Goal: Task Accomplishment & Management: Manage account settings

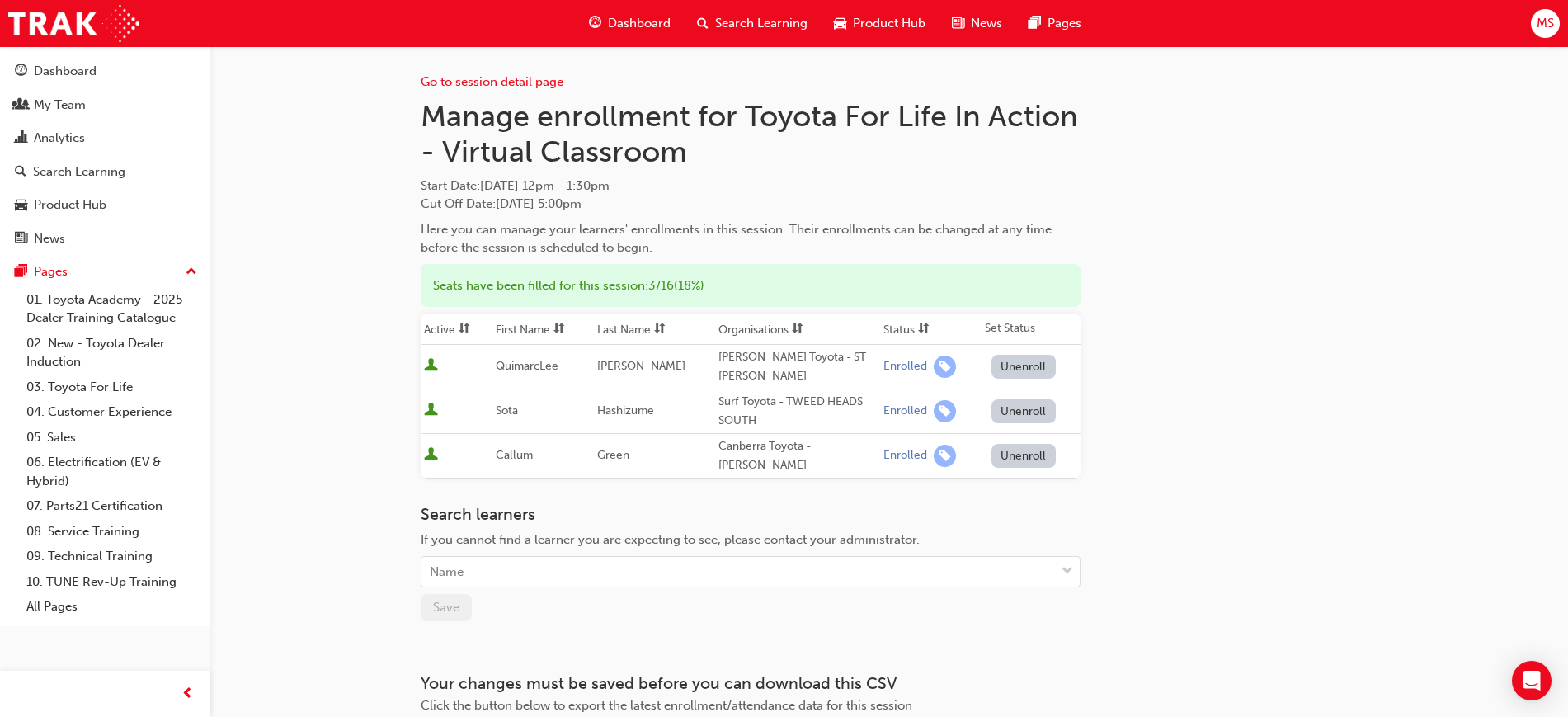
scroll to position [100, 0]
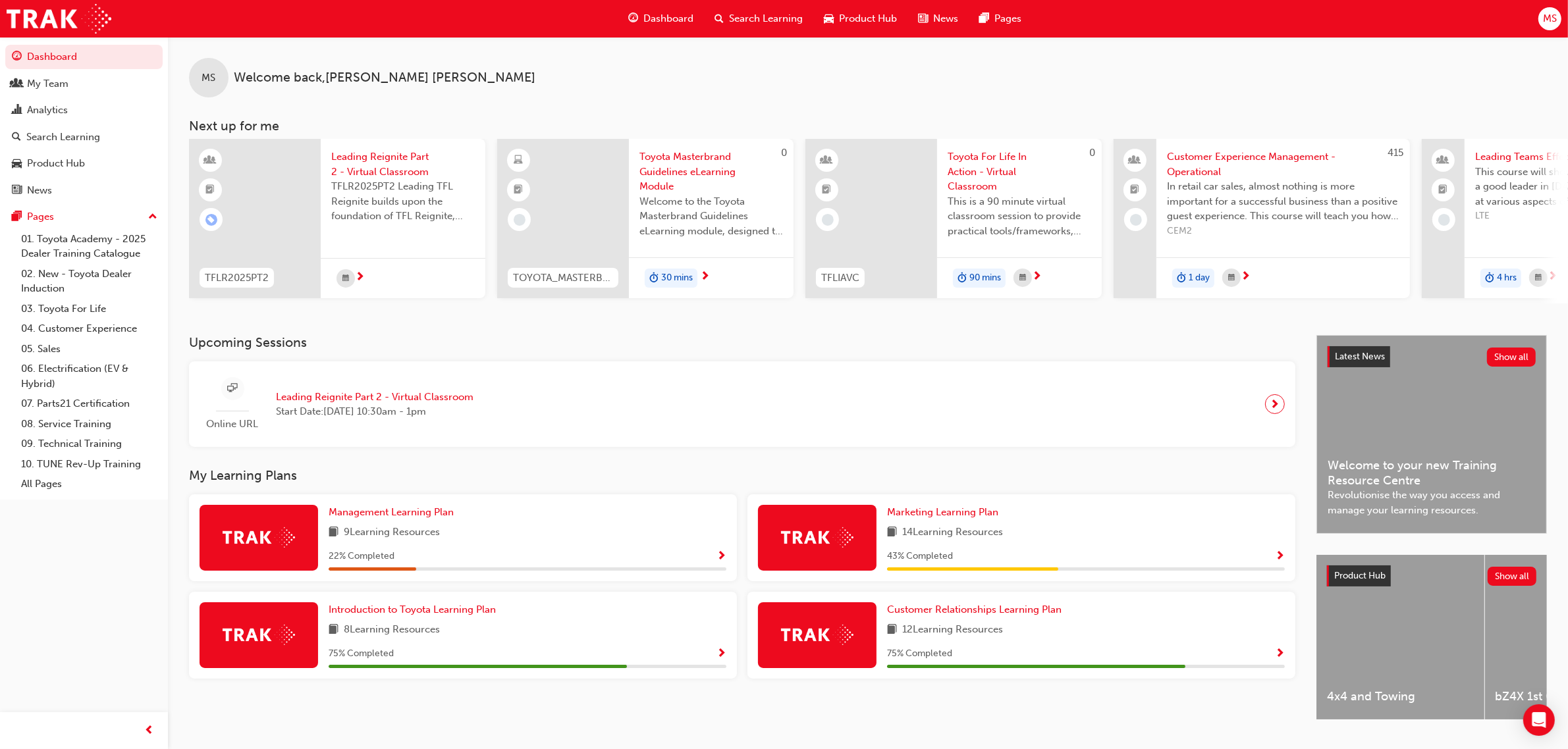
drag, startPoint x: 486, startPoint y: 343, endPoint x: 0, endPoint y: 336, distance: 486.1
click at [486, 343] on h3 "Upcoming Sessions" at bounding box center [742, 342] width 1106 height 15
drag, startPoint x: 1045, startPoint y: 338, endPoint x: 567, endPoint y: 291, distance: 480.3
click at [1045, 335] on div "MS Welcome back , Maicie Stewart-Nancarrow Next up for me TFLR2025PT2 Leading R…" at bounding box center [868, 186] width 1400 height 298
drag, startPoint x: 1523, startPoint y: 57, endPoint x: 1546, endPoint y: 37, distance: 30.5
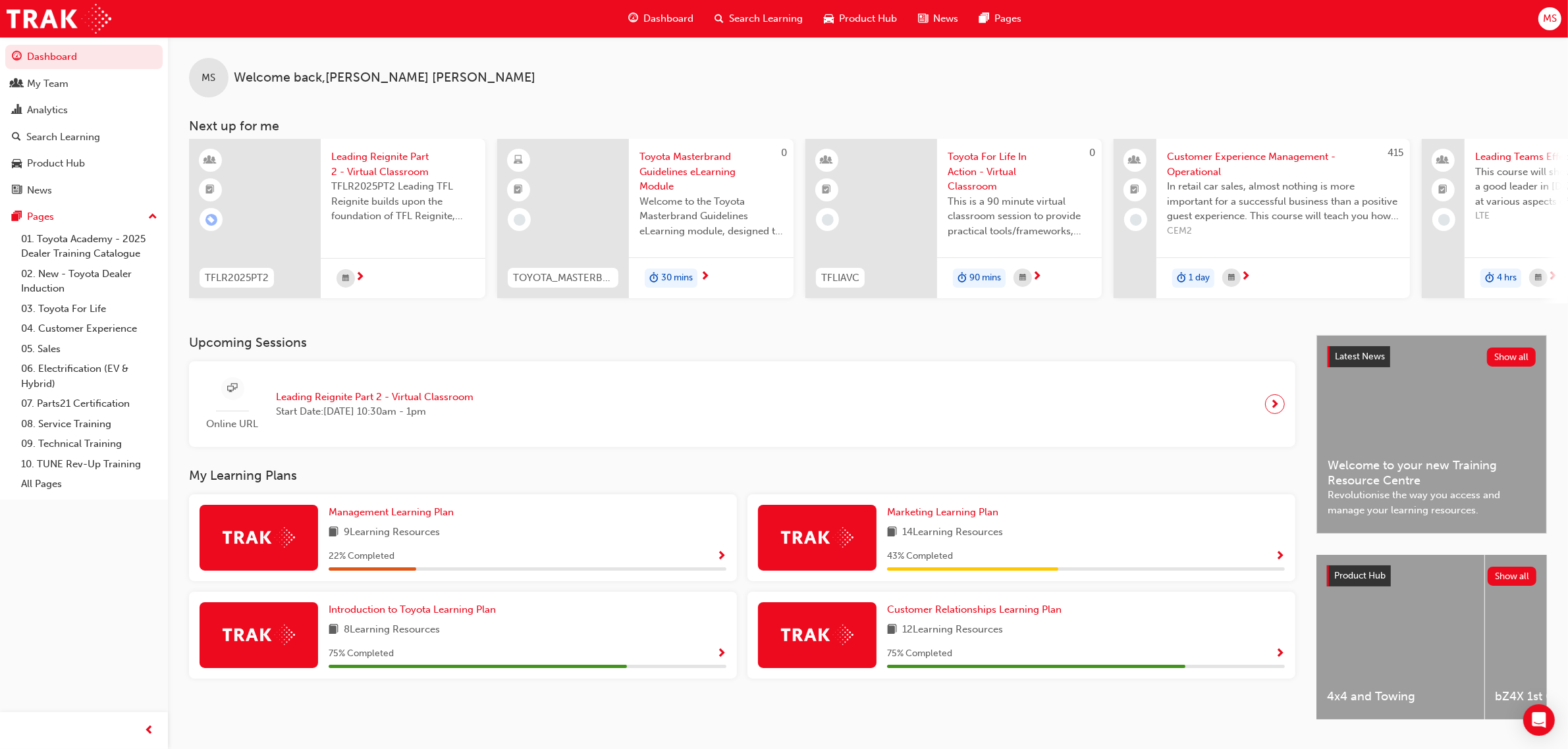
click at [1523, 57] on div "MS Welcome back , Maicie Stewart-Nancarrow" at bounding box center [868, 67] width 1400 height 61
click at [1549, 21] on span "MS" at bounding box center [1550, 18] width 14 height 15
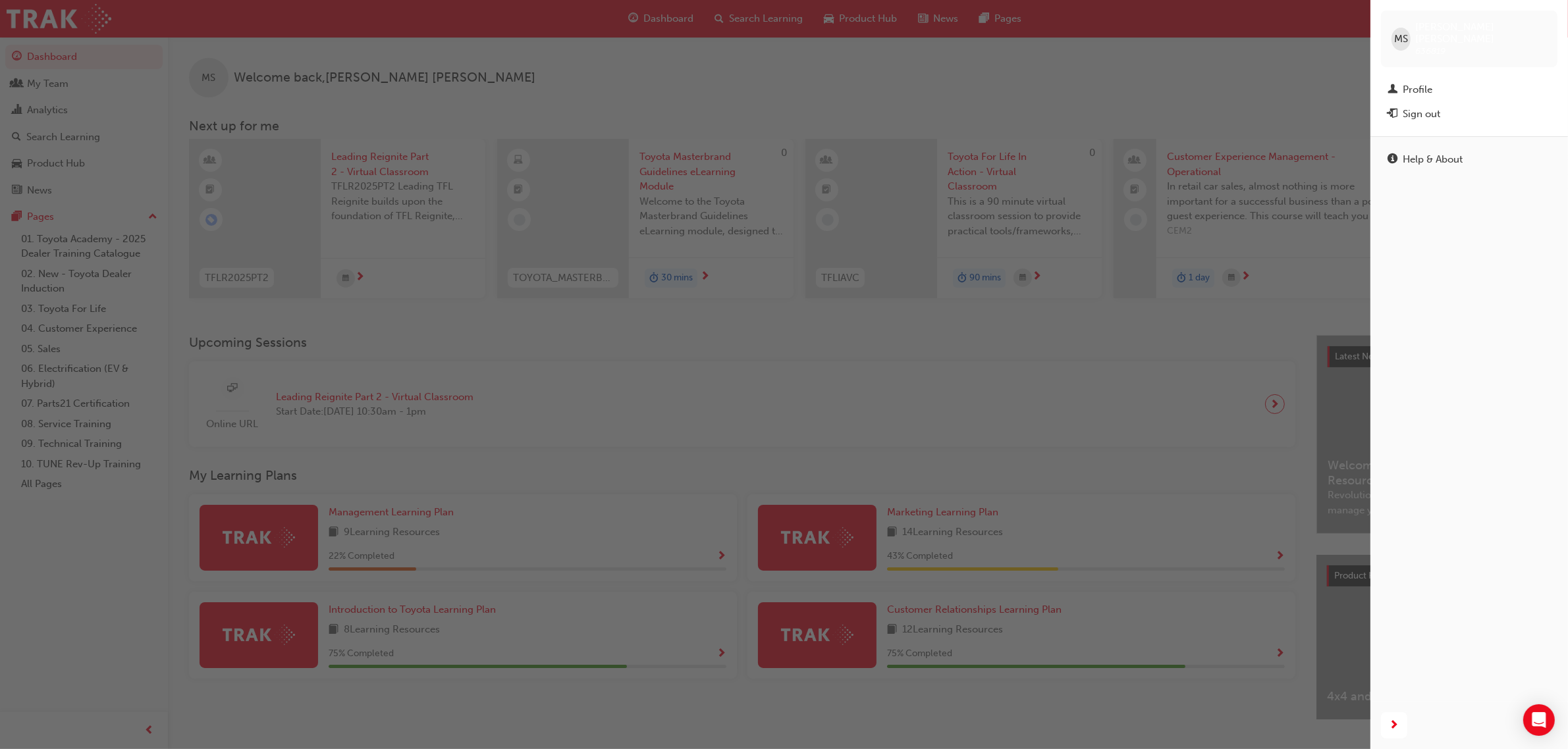
click at [1213, 93] on div "button" at bounding box center [685, 374] width 1371 height 749
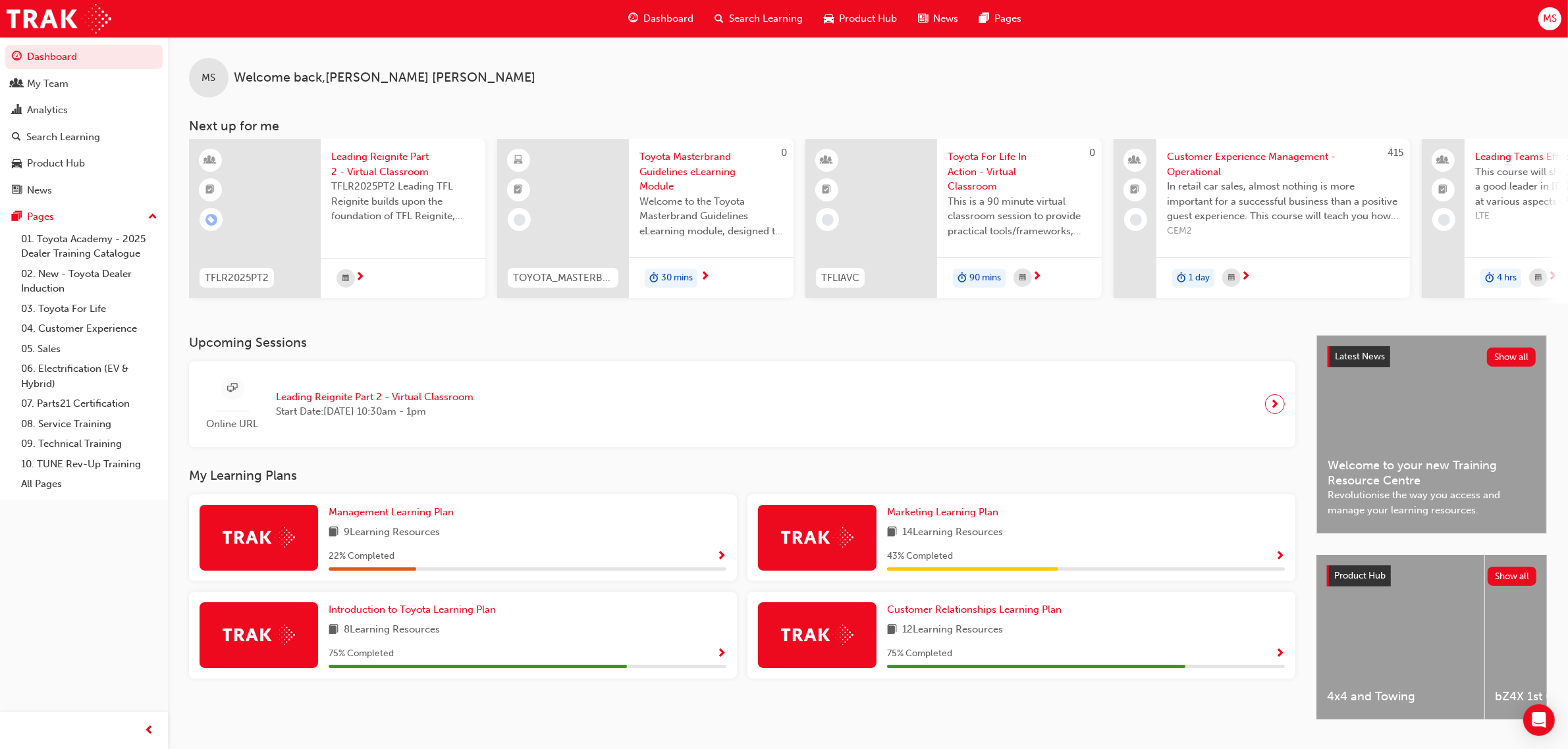
click at [760, 88] on div "MS Welcome back , Maicie Stewart-Nancarrow" at bounding box center [868, 67] width 1400 height 61
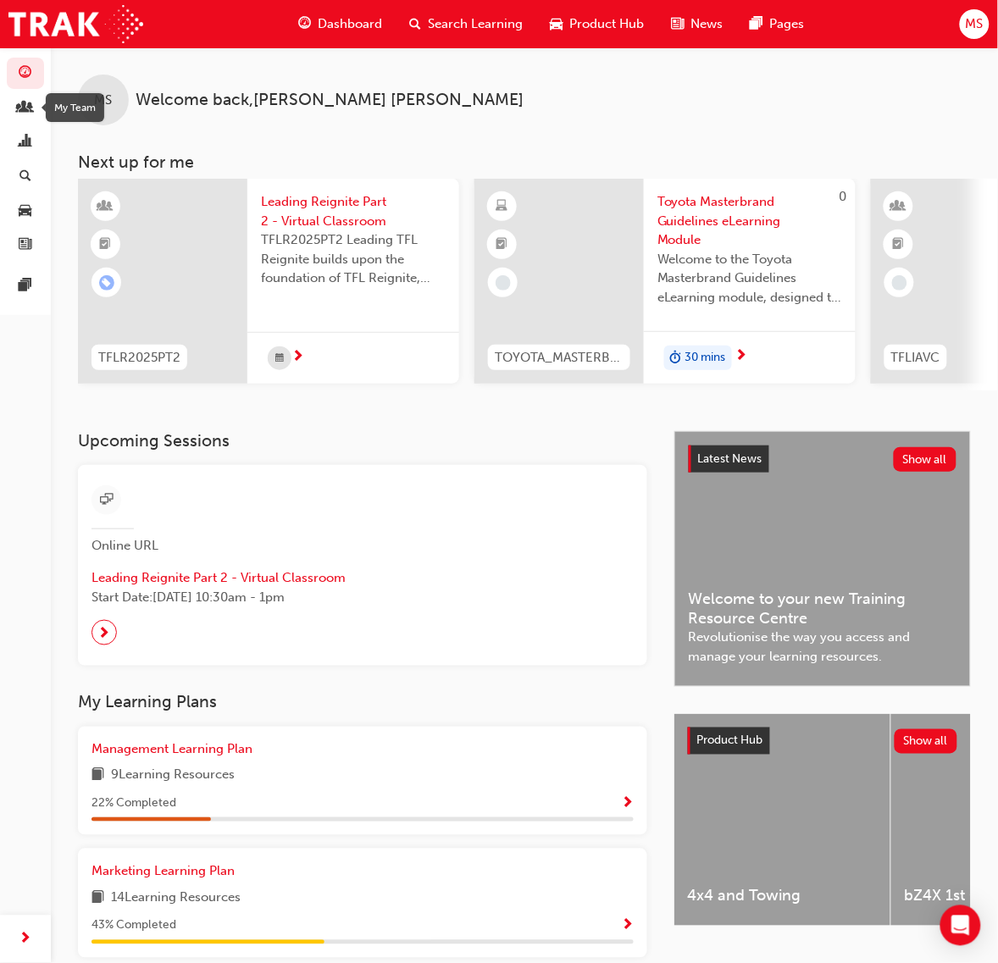
drag, startPoint x: 19, startPoint y: 103, endPoint x: 69, endPoint y: 112, distance: 50.7
click at [19, 103] on span "people-icon" at bounding box center [25, 108] width 13 height 15
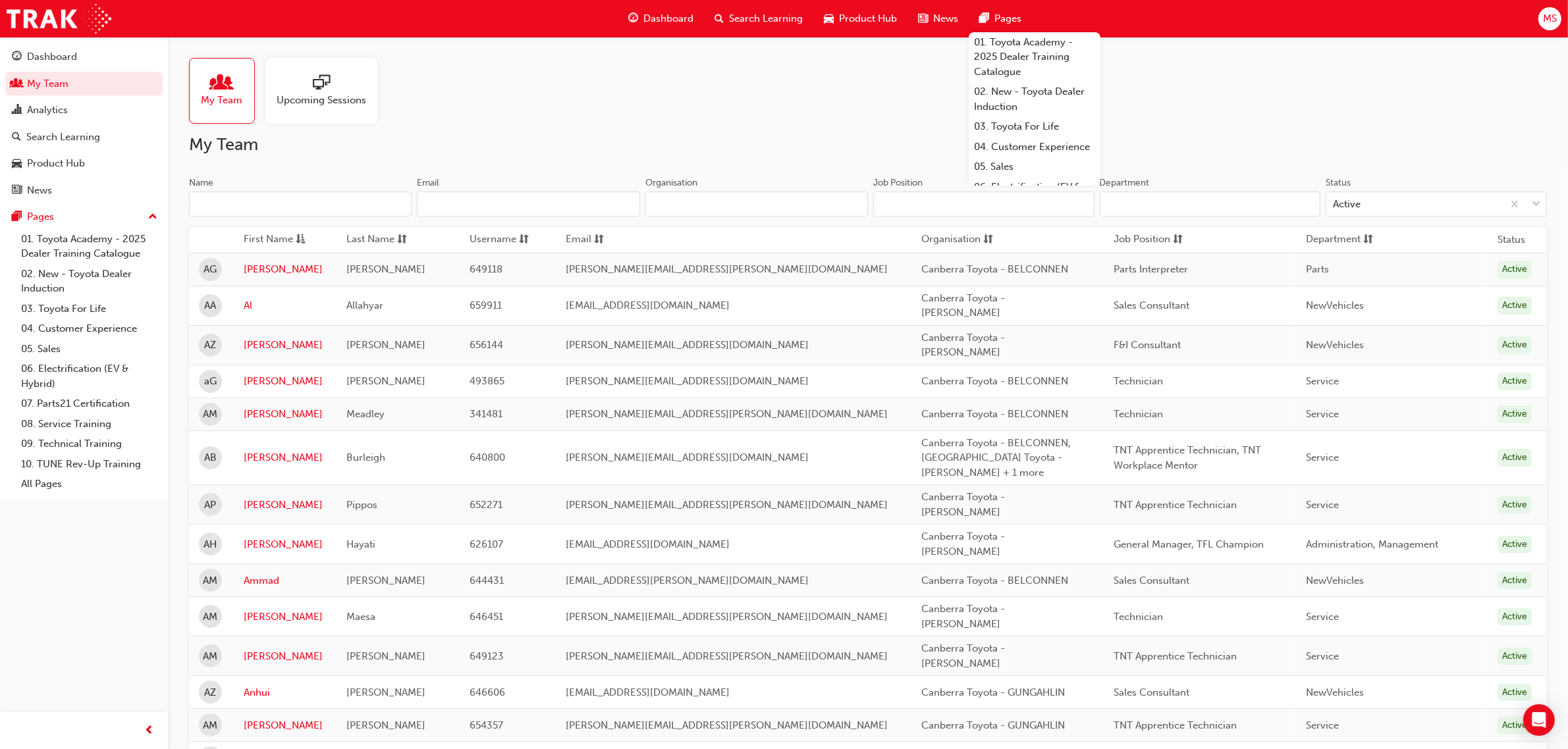
drag, startPoint x: 278, startPoint y: 192, endPoint x: 343, endPoint y: 209, distance: 67.2
click at [278, 192] on input "Name" at bounding box center [300, 204] width 222 height 25
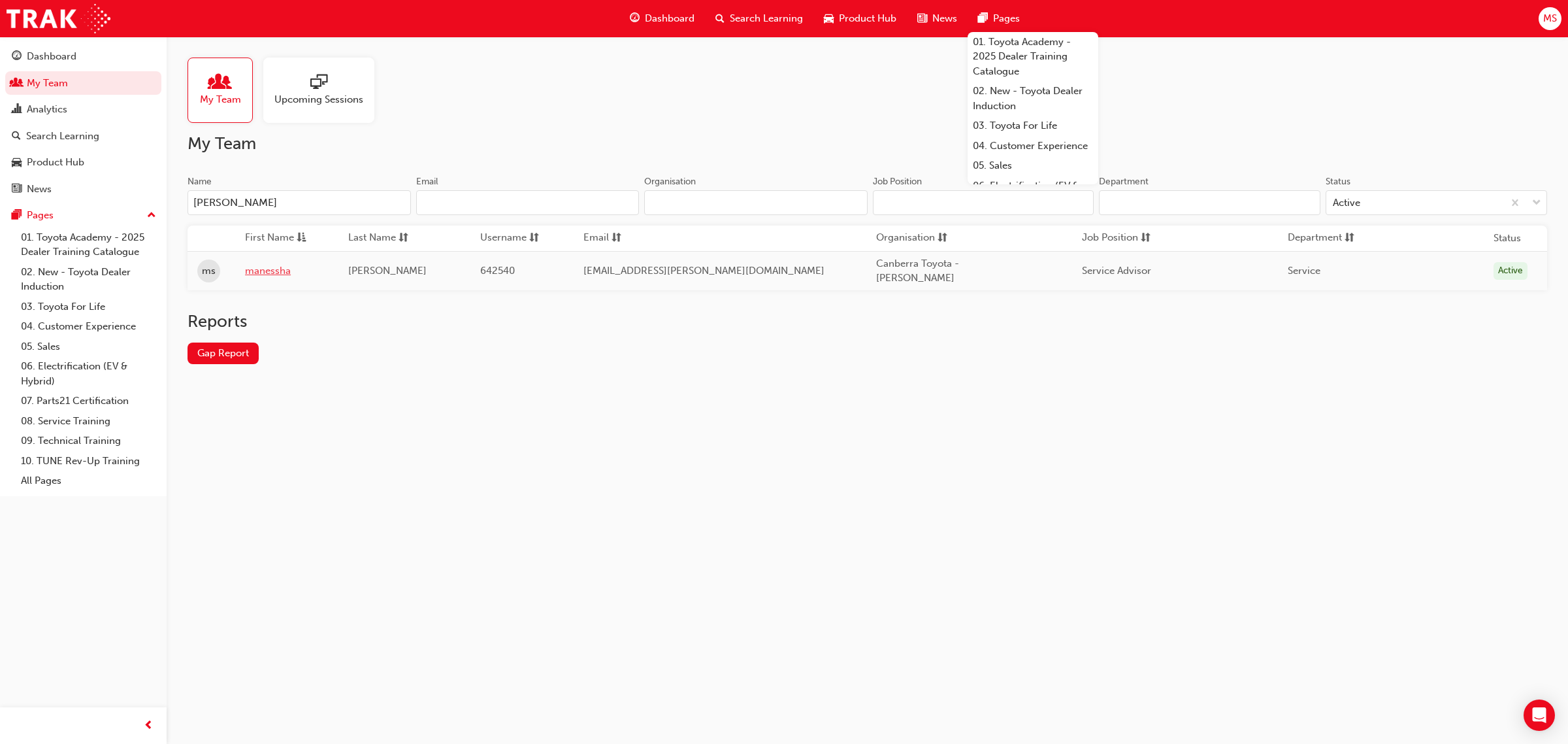
type input "[PERSON_NAME]"
click at [272, 266] on link "manessha" at bounding box center [287, 270] width 83 height 15
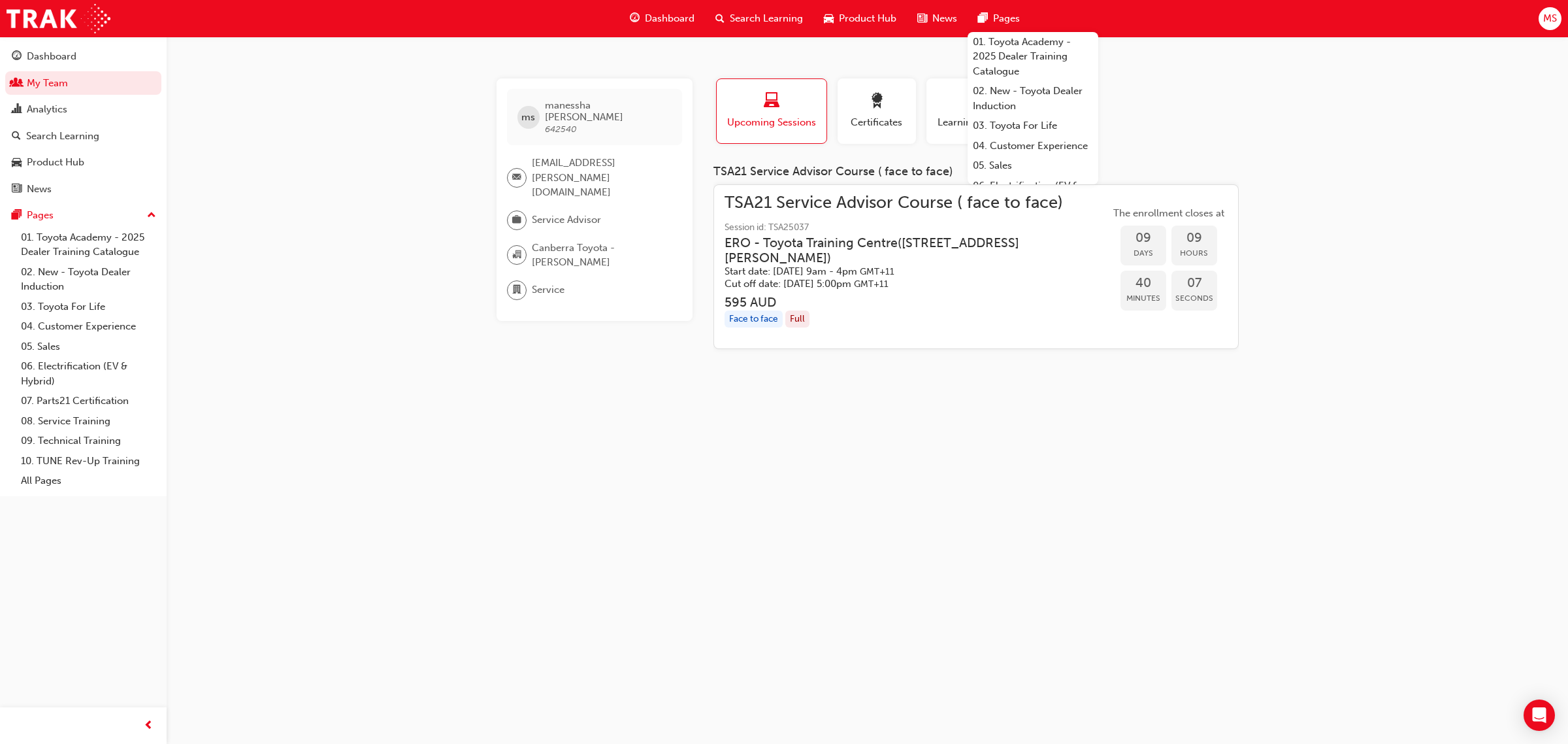
click at [889, 96] on div "button" at bounding box center [877, 103] width 59 height 20
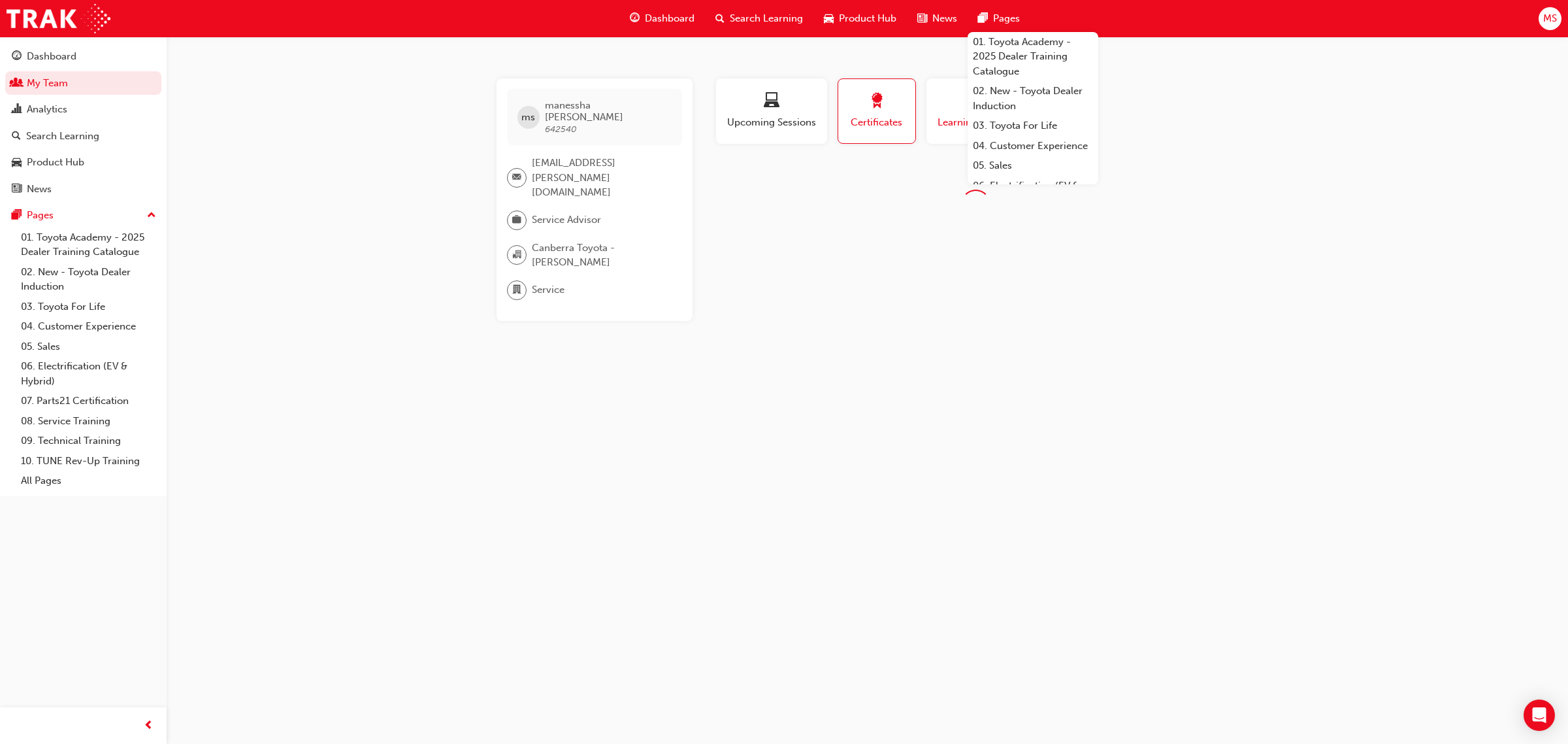
drag, startPoint x: 951, startPoint y: 116, endPoint x: 956, endPoint y: 122, distance: 7.8
click at [951, 116] on span "Learning History" at bounding box center [976, 122] width 79 height 15
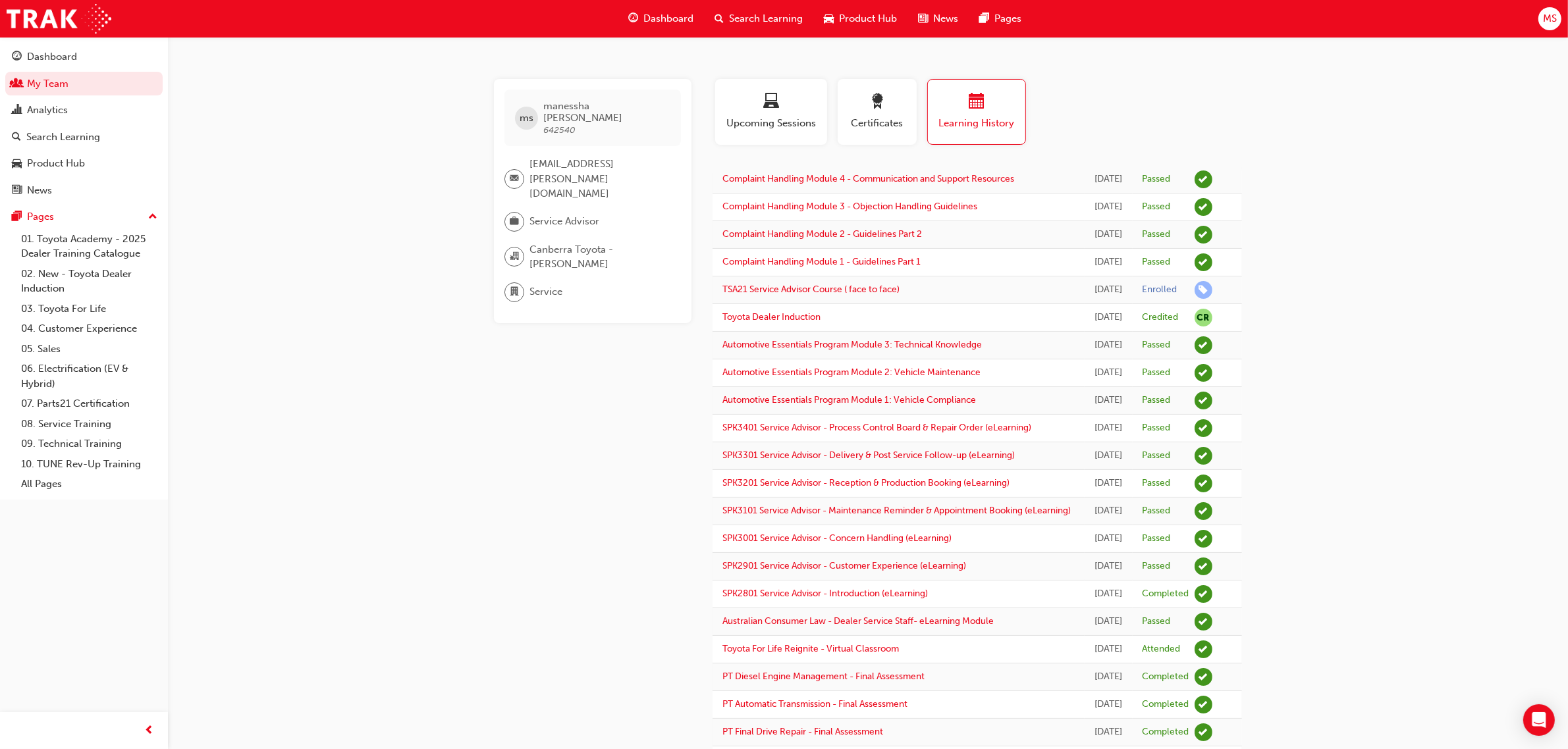
drag, startPoint x: 416, startPoint y: 204, endPoint x: 424, endPoint y: 211, distance: 10.6
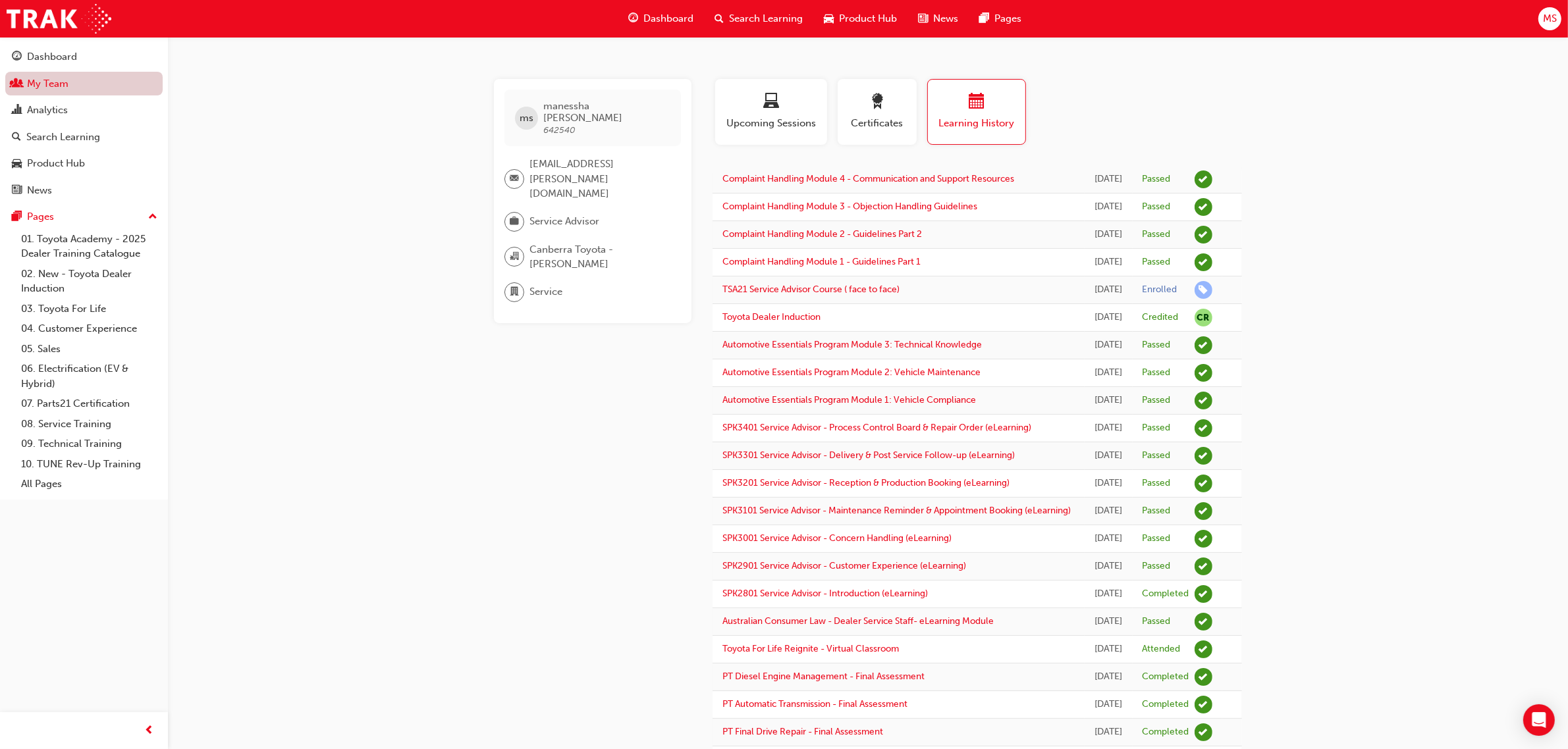
click at [47, 84] on link "My Team" at bounding box center [84, 83] width 157 height 24
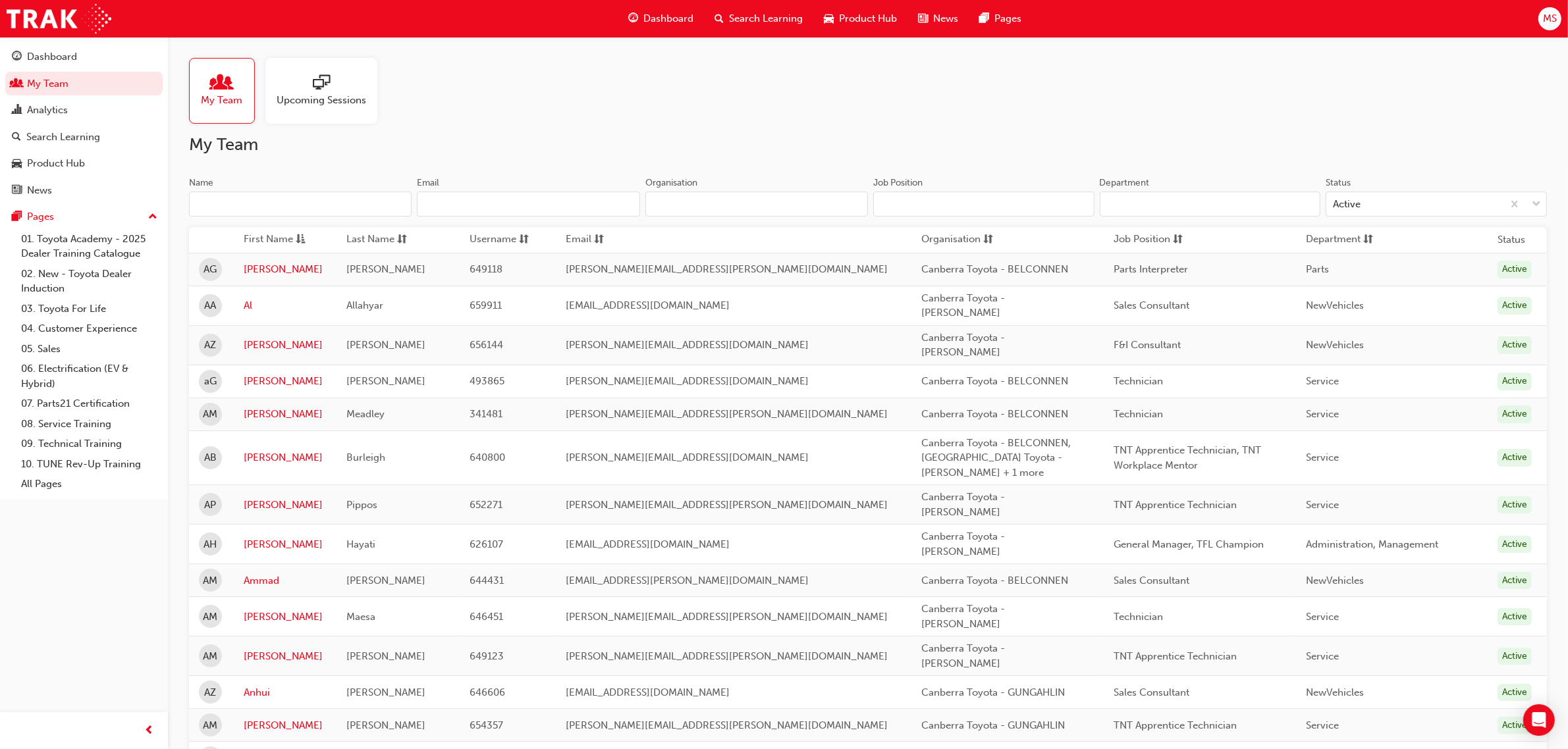
drag, startPoint x: 1277, startPoint y: 126, endPoint x: 1503, endPoint y: 57, distance: 236.3
click at [288, 212] on input "Name" at bounding box center [300, 204] width 222 height 25
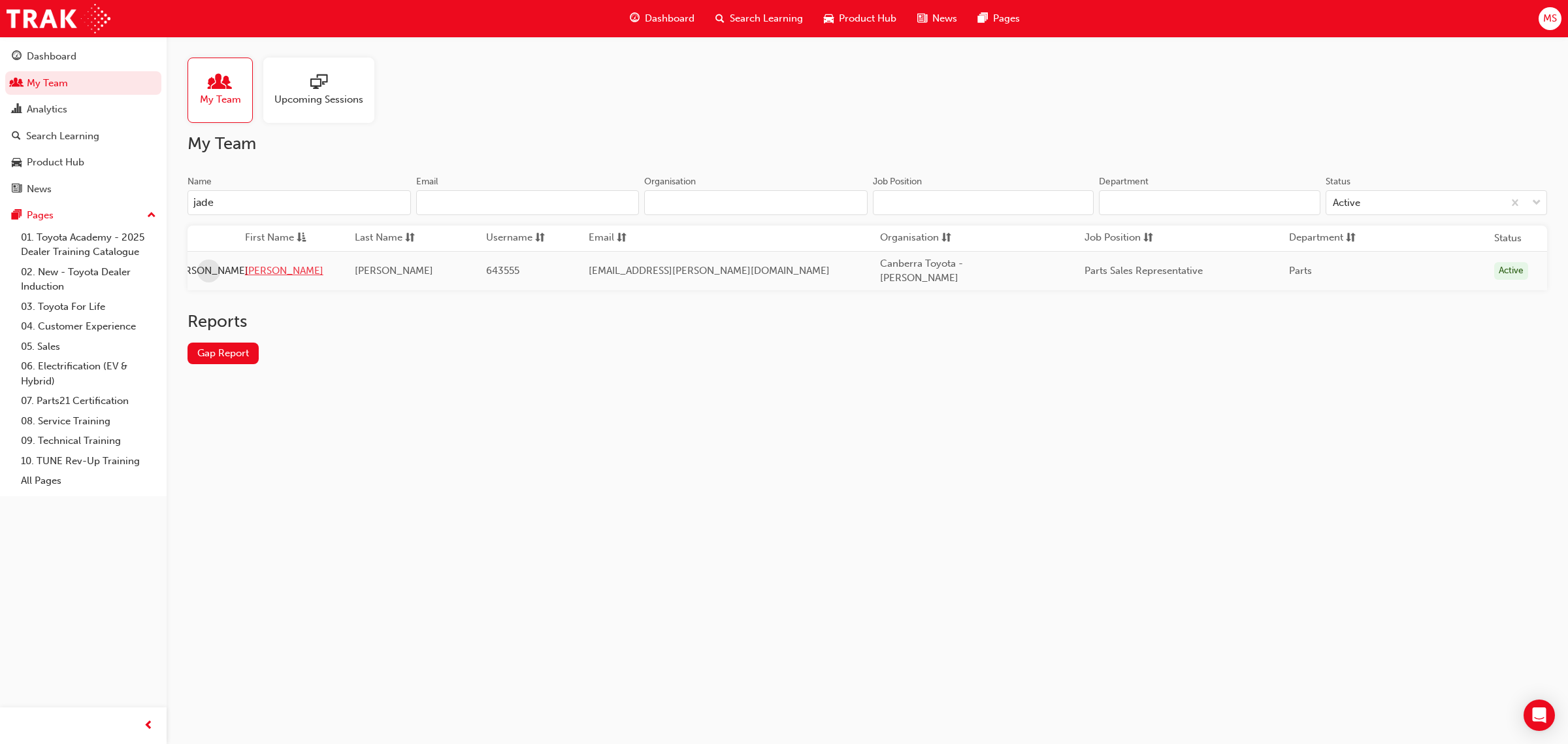
type input "jade"
click at [262, 272] on link "Jade" at bounding box center [290, 270] width 90 height 15
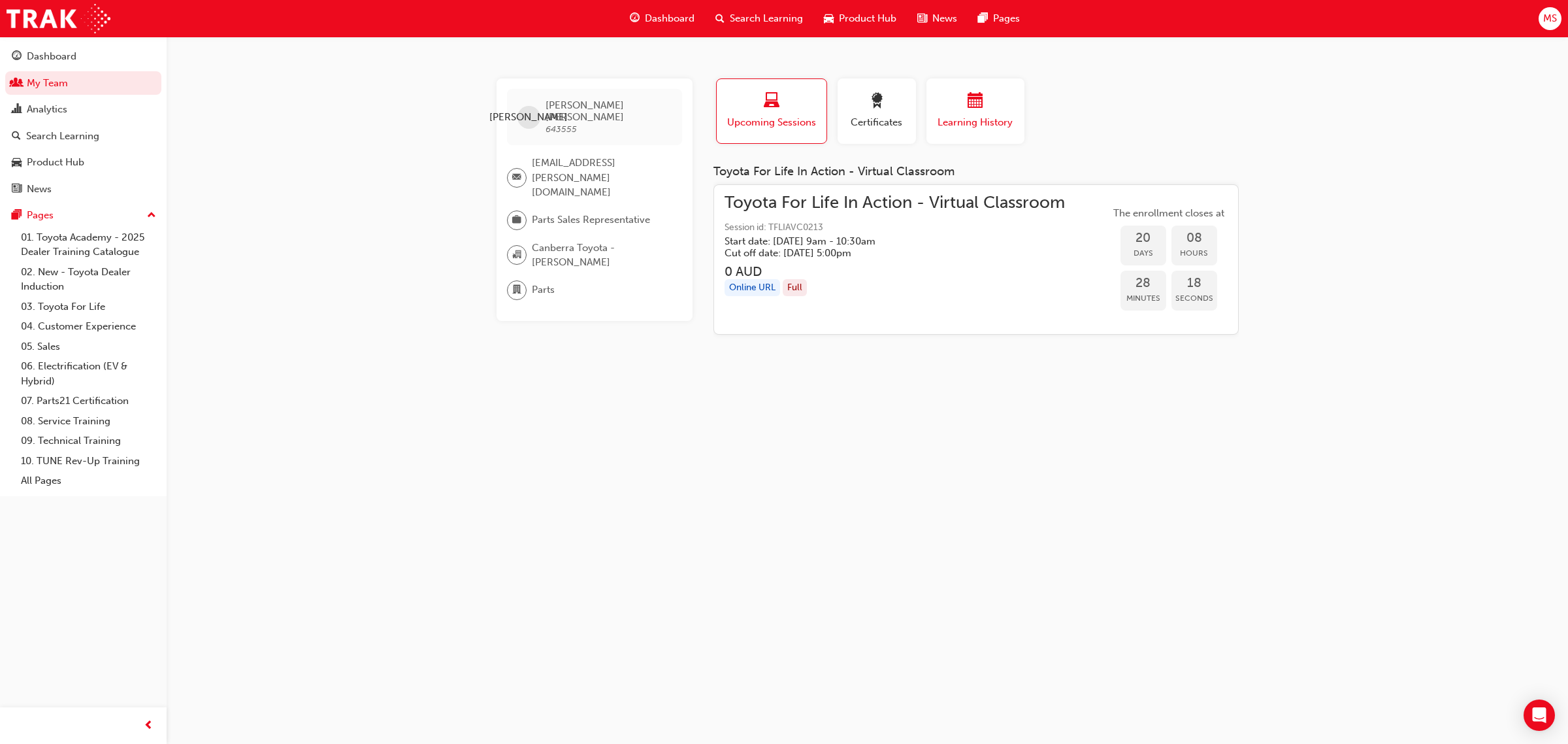
click at [959, 100] on div "button" at bounding box center [976, 103] width 79 height 20
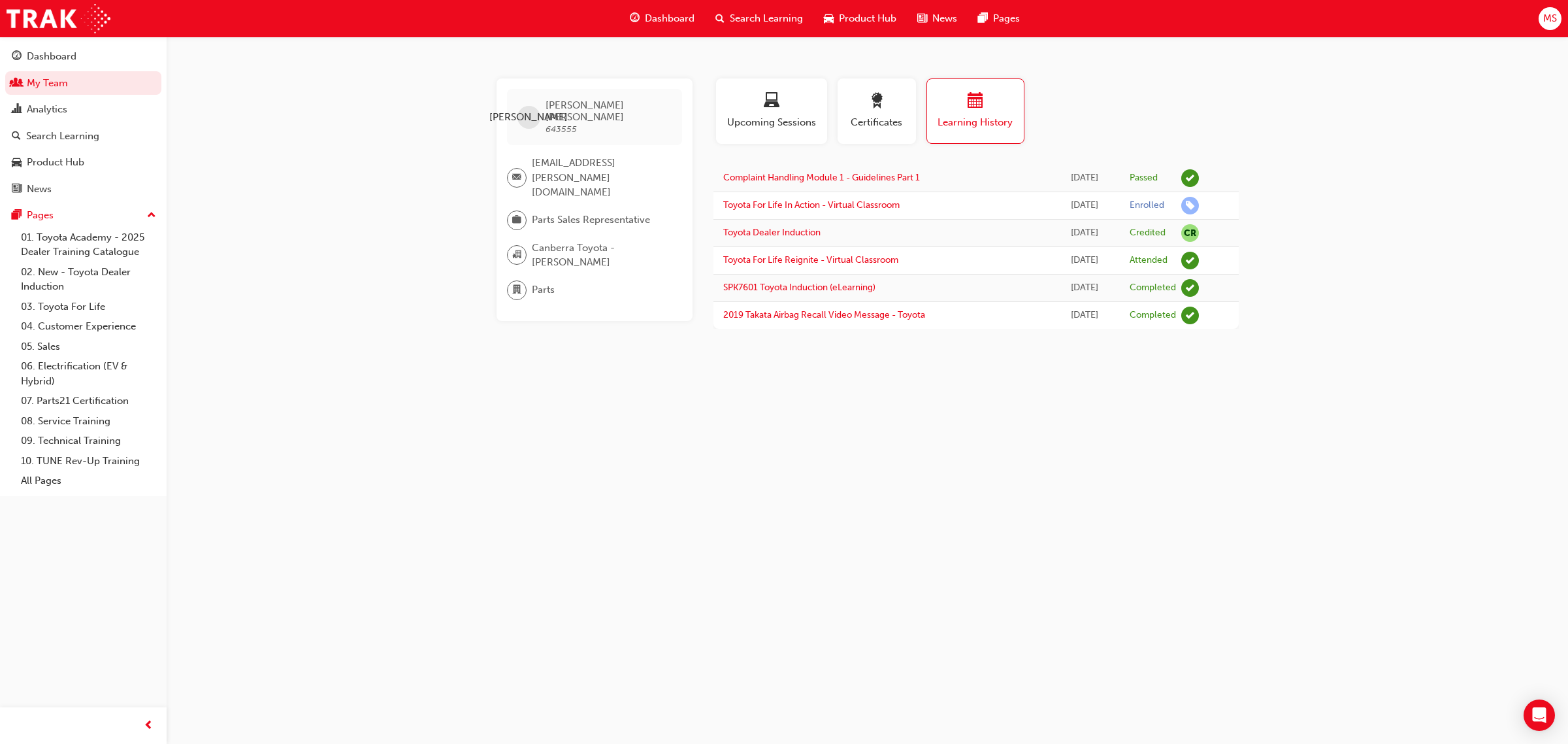
click at [865, 502] on div "JO Jade Ollman 643555 jade.ollman@eagersact.com.au Parts Sales Representative C…" at bounding box center [784, 372] width 1568 height 744
click at [964, 475] on div "JO Jade Ollman 643555 jade.ollman@eagersact.com.au Parts Sales Representative C…" at bounding box center [784, 372] width 1568 height 744
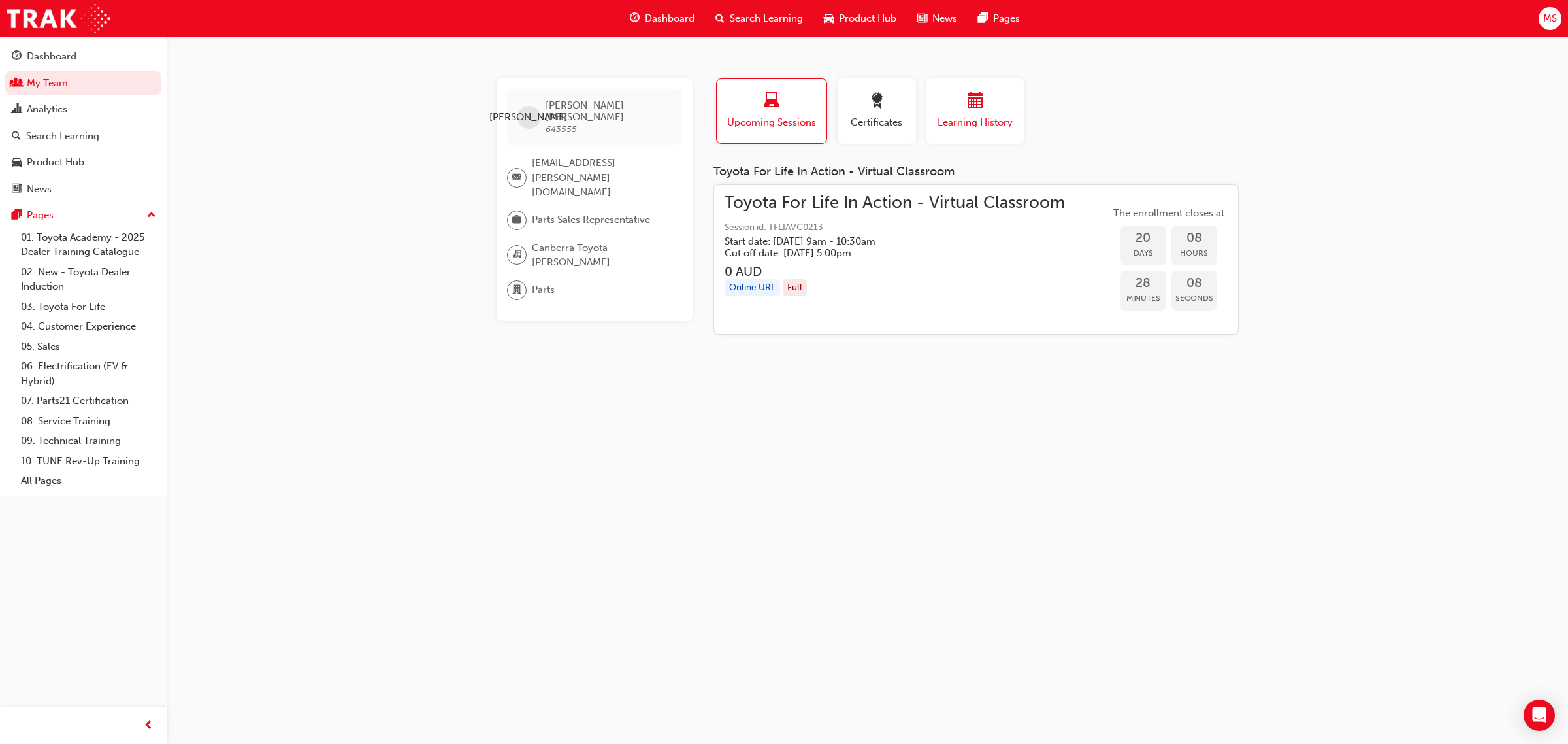
click at [980, 121] on span "Learning History" at bounding box center [976, 122] width 79 height 15
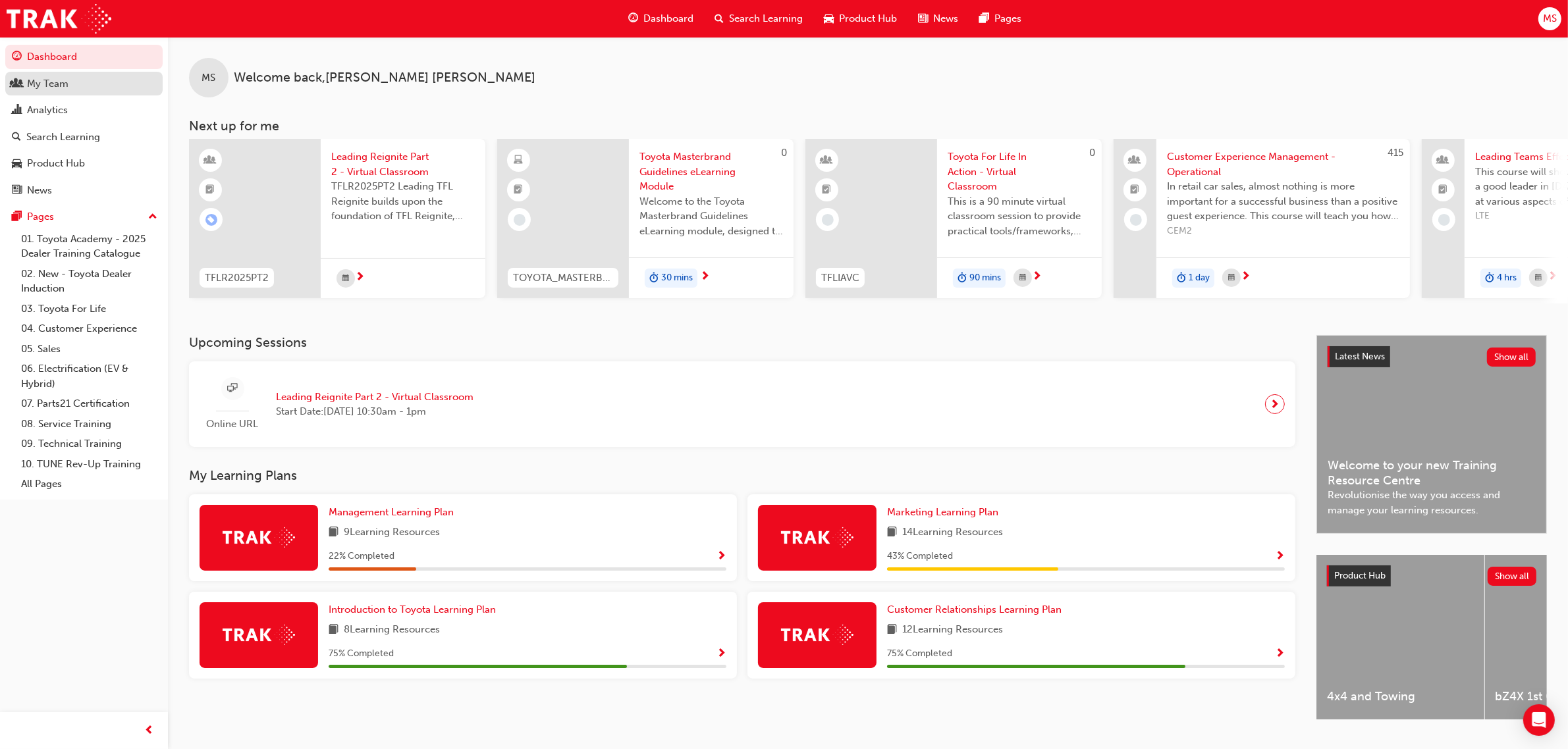
click at [44, 87] on div "My Team" at bounding box center [47, 83] width 41 height 15
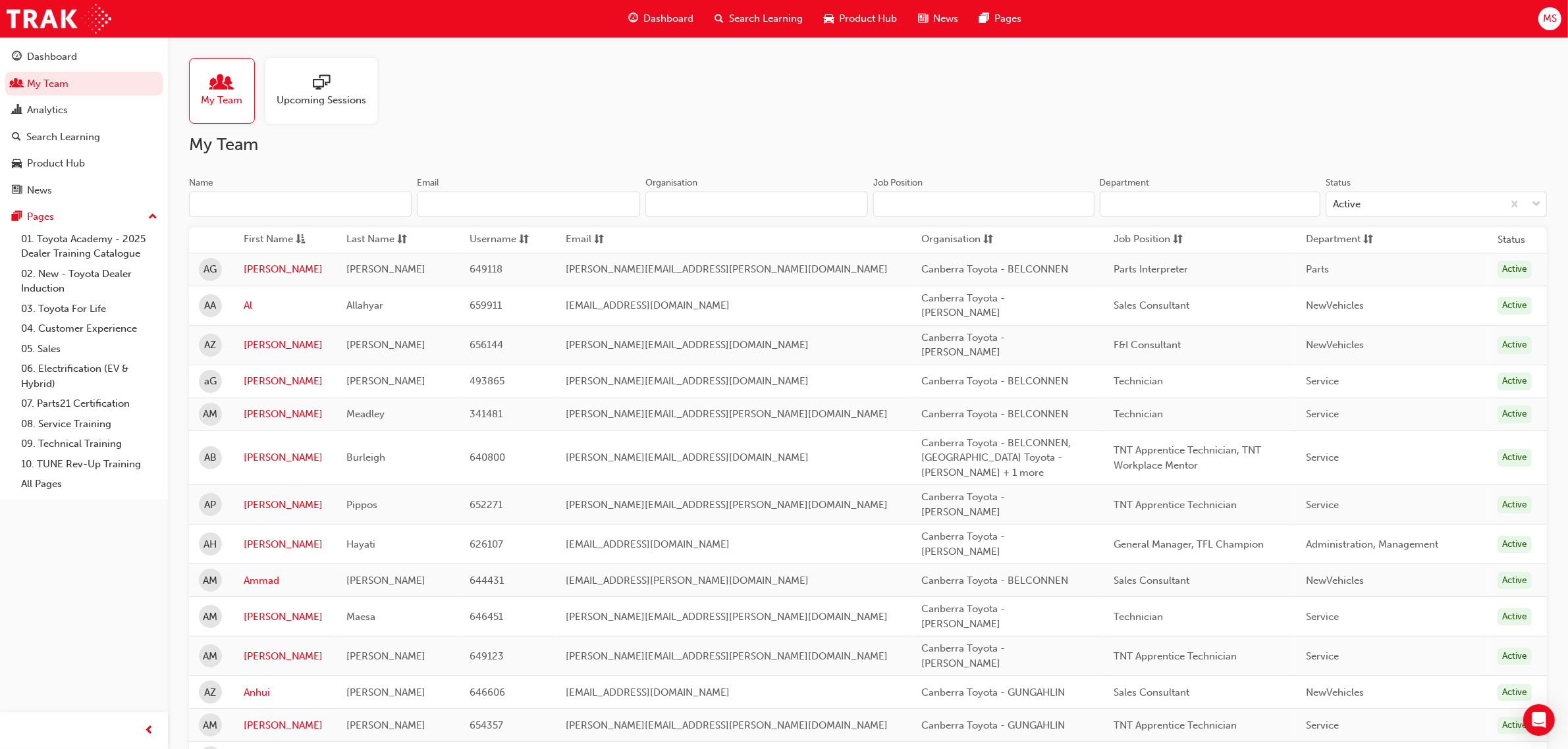
click at [267, 204] on input "Name" at bounding box center [300, 204] width 222 height 25
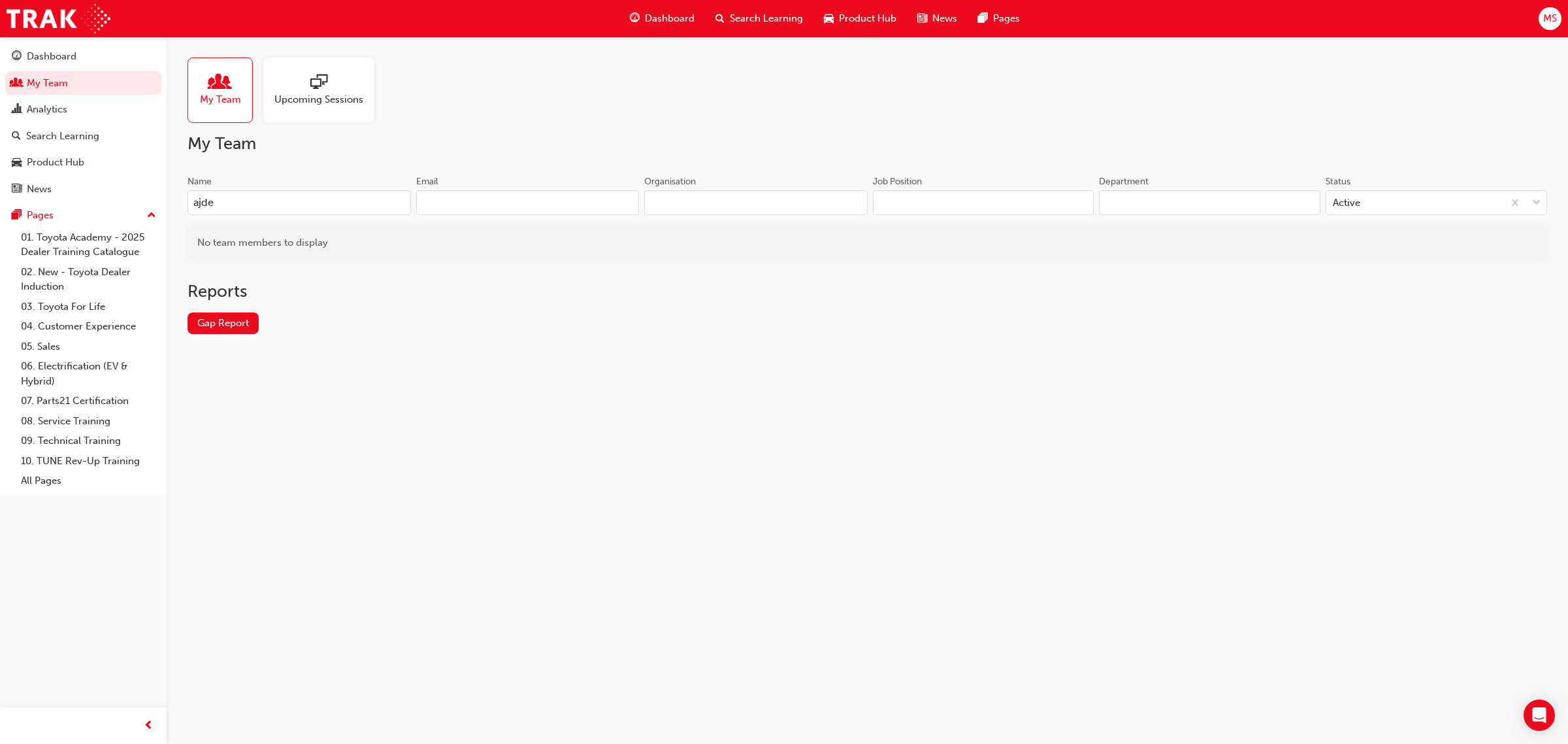
drag, startPoint x: 168, startPoint y: 207, endPoint x: -18, endPoint y: 211, distance: 186.0
click at [0, 211] on html "Your version of Internet Explorer is outdated and not supported. Please upgrade…" at bounding box center [784, 372] width 1568 height 744
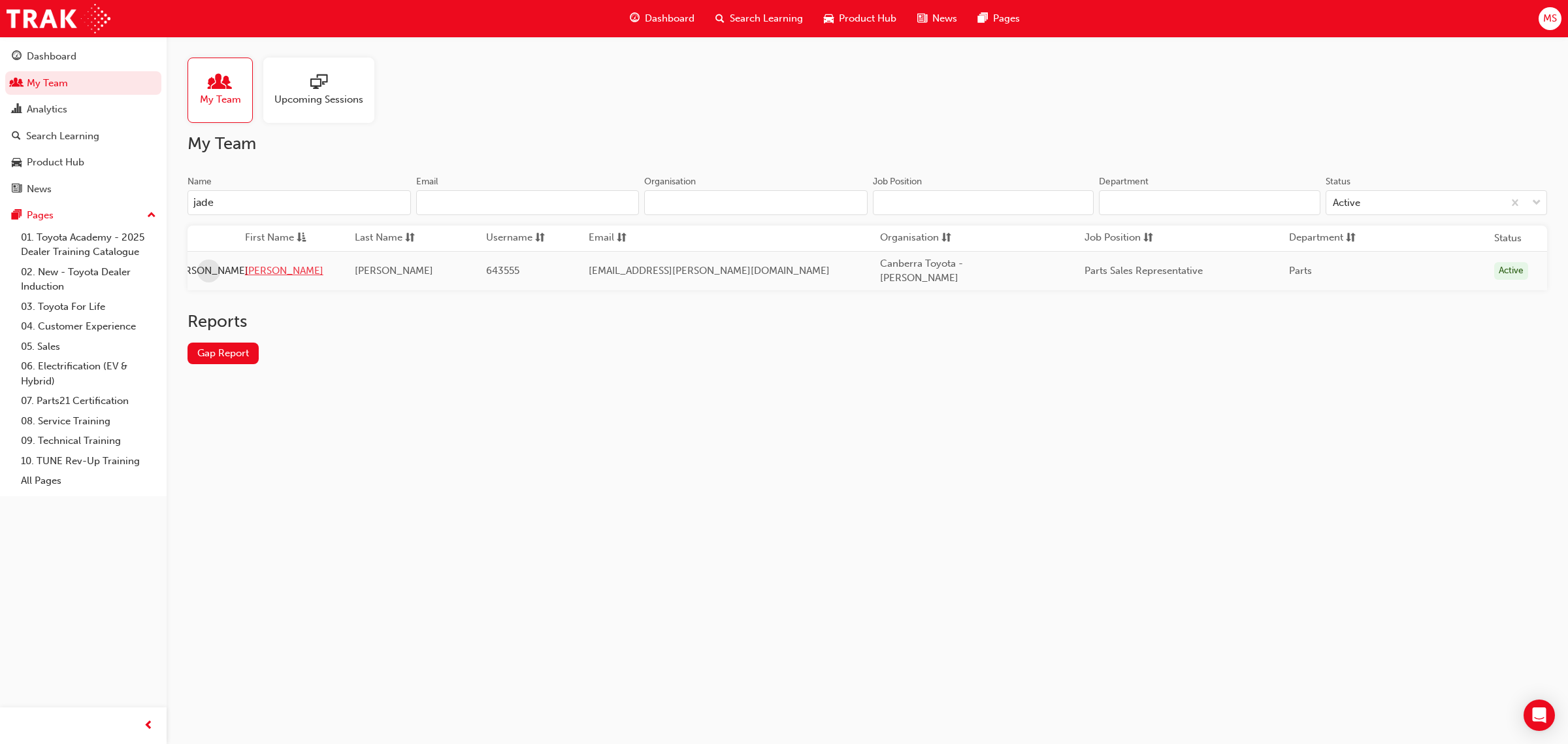
type input "jade"
click at [258, 263] on link "[PERSON_NAME]" at bounding box center [290, 270] width 90 height 15
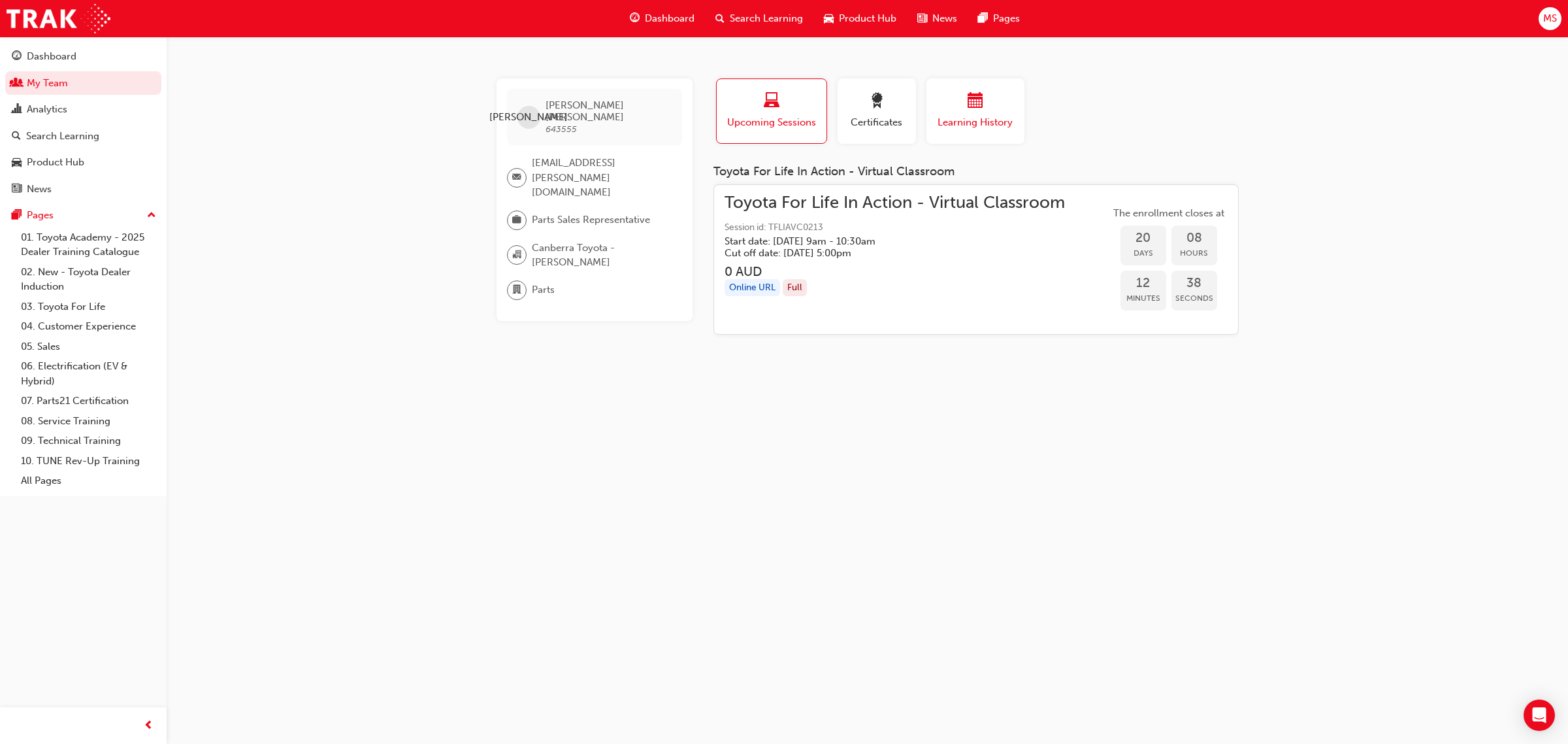
click at [973, 99] on span "calendar-icon" at bounding box center [976, 101] width 15 height 18
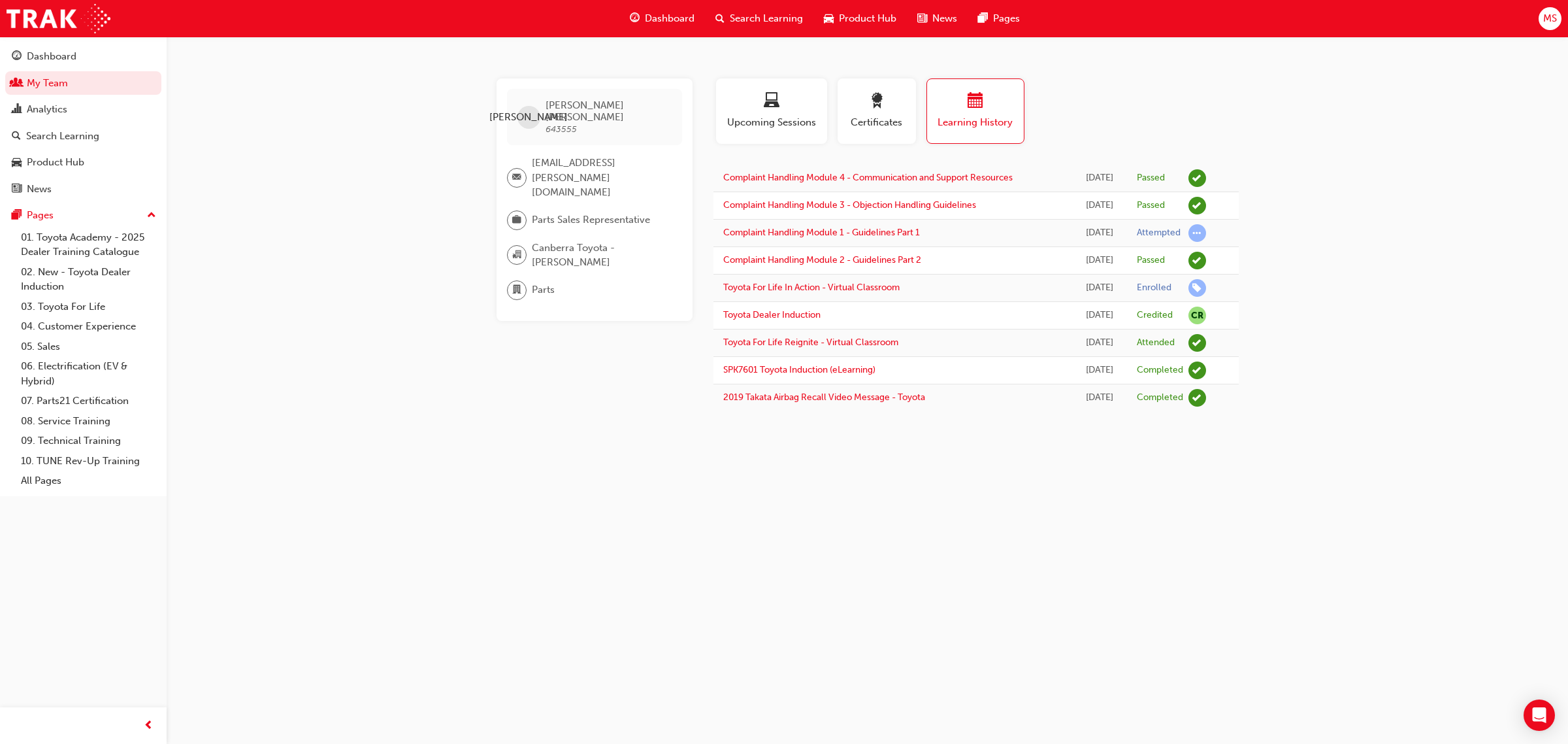
click at [1481, 435] on div "JO Jade Ollman 643555 jade.ollman@eagersact.com.au Parts Sales Representative C…" at bounding box center [784, 372] width 1568 height 744
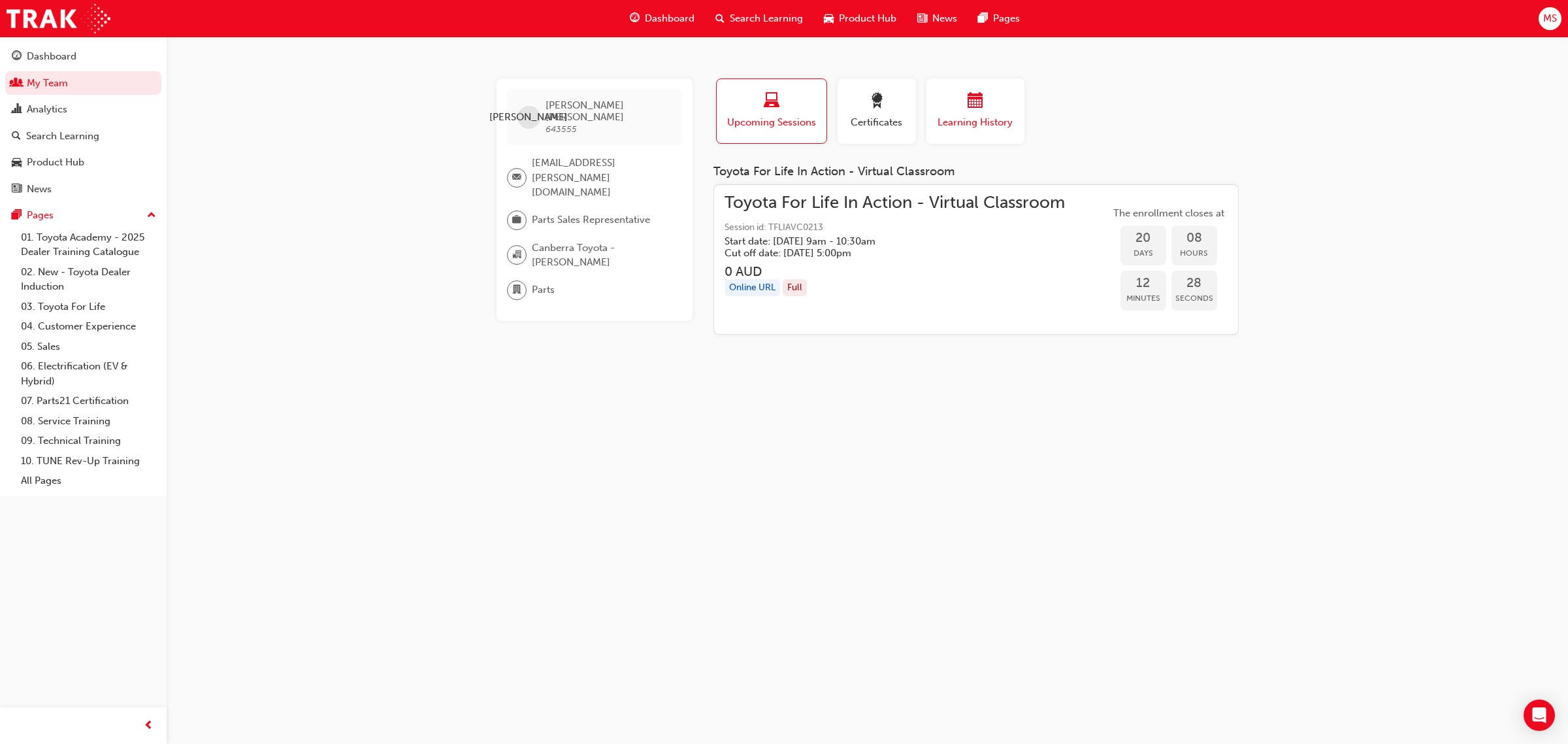
click at [976, 117] on span "Learning History" at bounding box center [976, 122] width 79 height 15
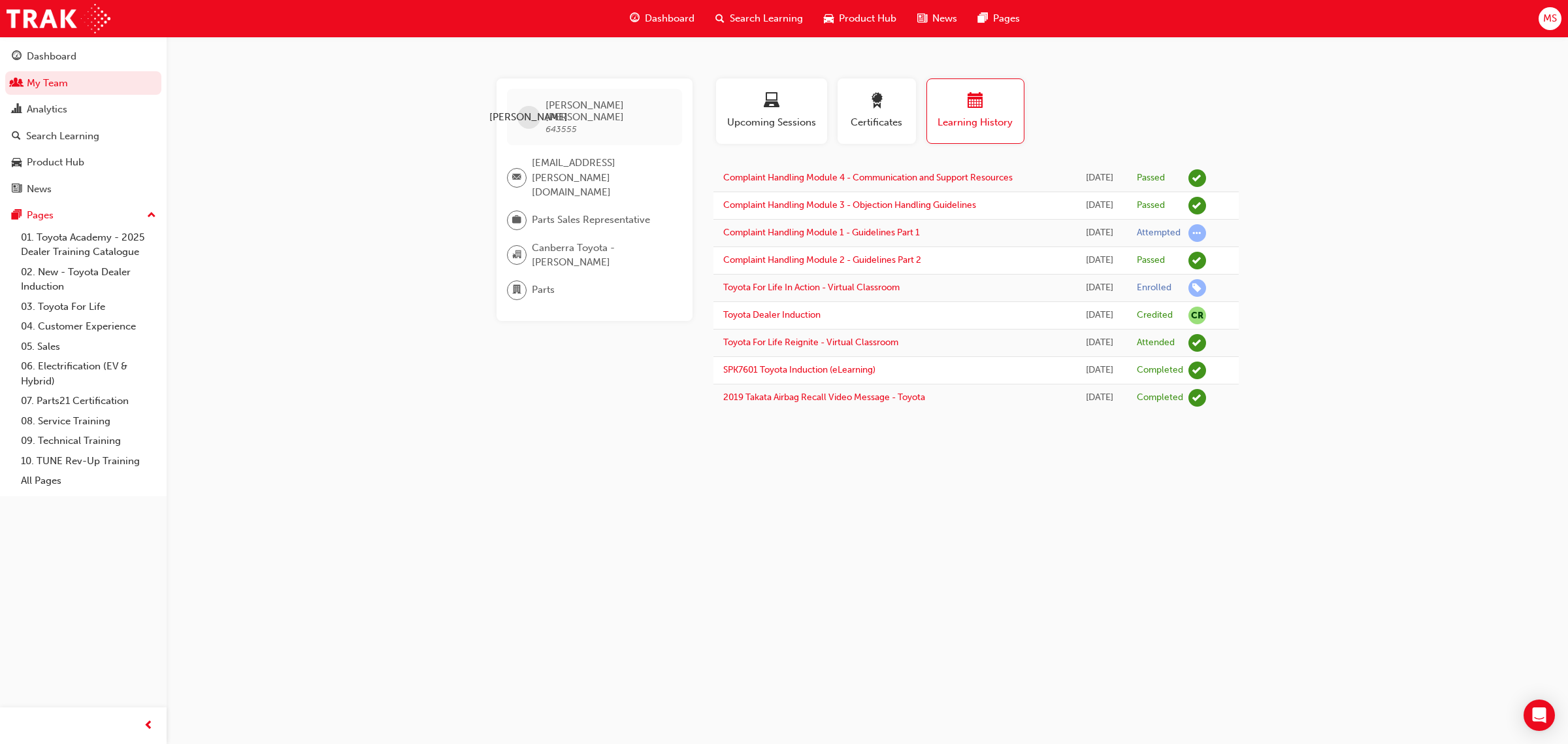
drag, startPoint x: 1438, startPoint y: 306, endPoint x: 1516, endPoint y: 344, distance: 86.8
click at [1442, 307] on div "JO Jade Ollman 643555 jade.ollman@eagersact.com.au Parts Sales Representative C…" at bounding box center [784, 372] width 1568 height 744
drag, startPoint x: 926, startPoint y: 553, endPoint x: 754, endPoint y: 455, distance: 198.0
click at [919, 553] on div "JO Jade Ollman 643555 jade.ollman@eagersact.com.au Parts Sales Representative C…" at bounding box center [784, 372] width 1568 height 744
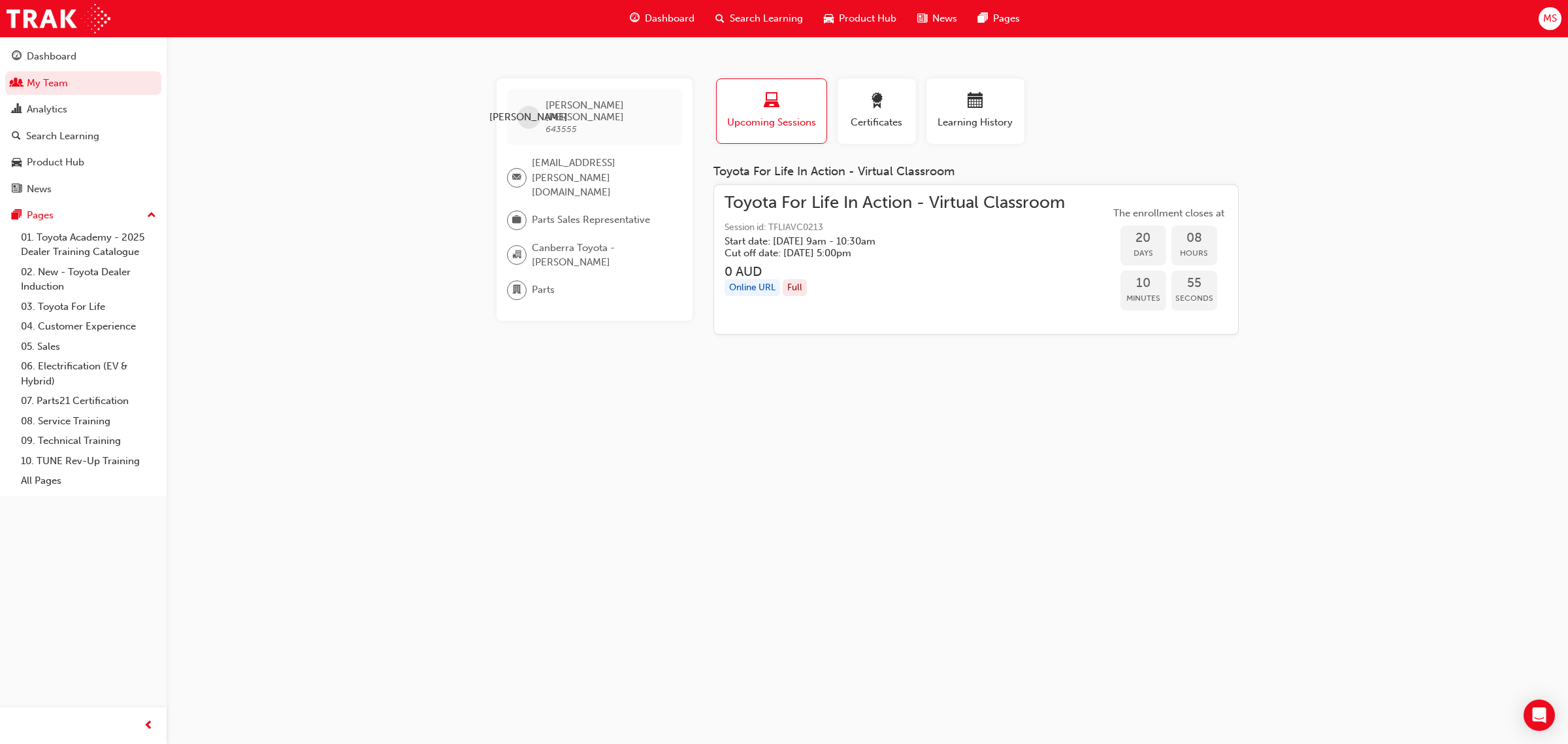
click at [53, 96] on button "Dashboard My Team Analytics Search Learning Product Hub News Pages" at bounding box center [83, 122] width 156 height 161
click at [60, 86] on link "My Team" at bounding box center [83, 83] width 156 height 24
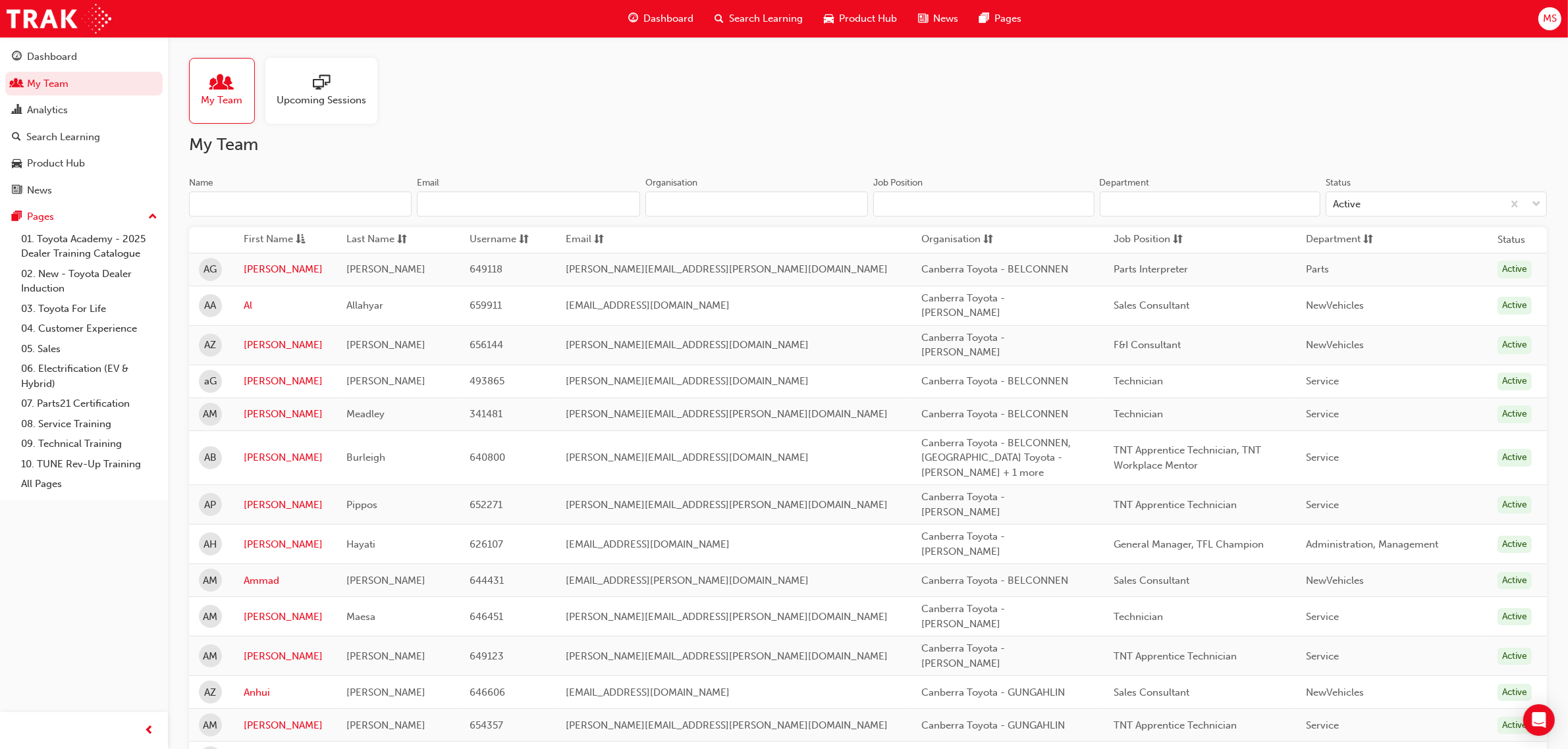
click at [334, 209] on input "Name" at bounding box center [300, 204] width 222 height 25
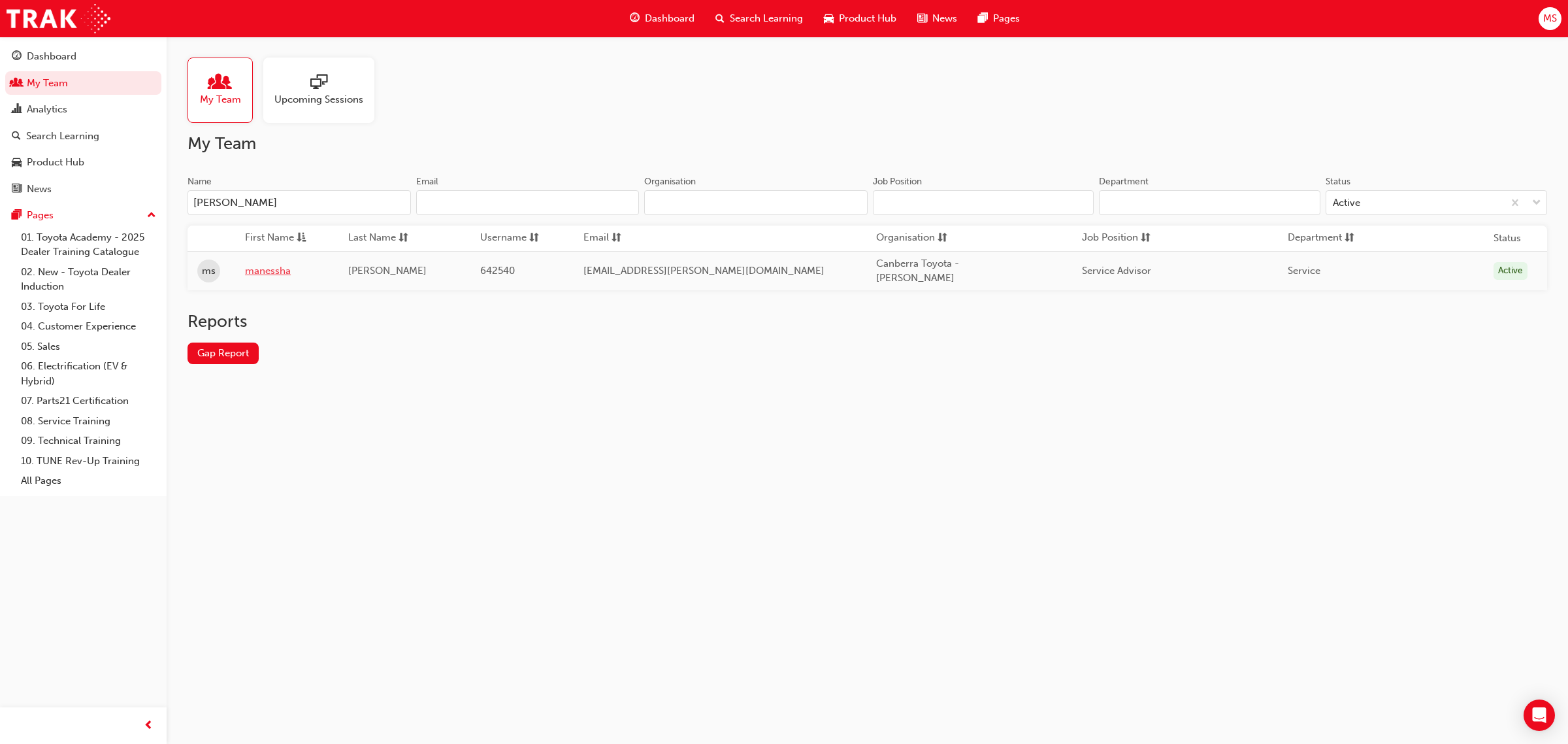
type input "[PERSON_NAME]"
click at [283, 263] on link "manessha" at bounding box center [287, 270] width 83 height 15
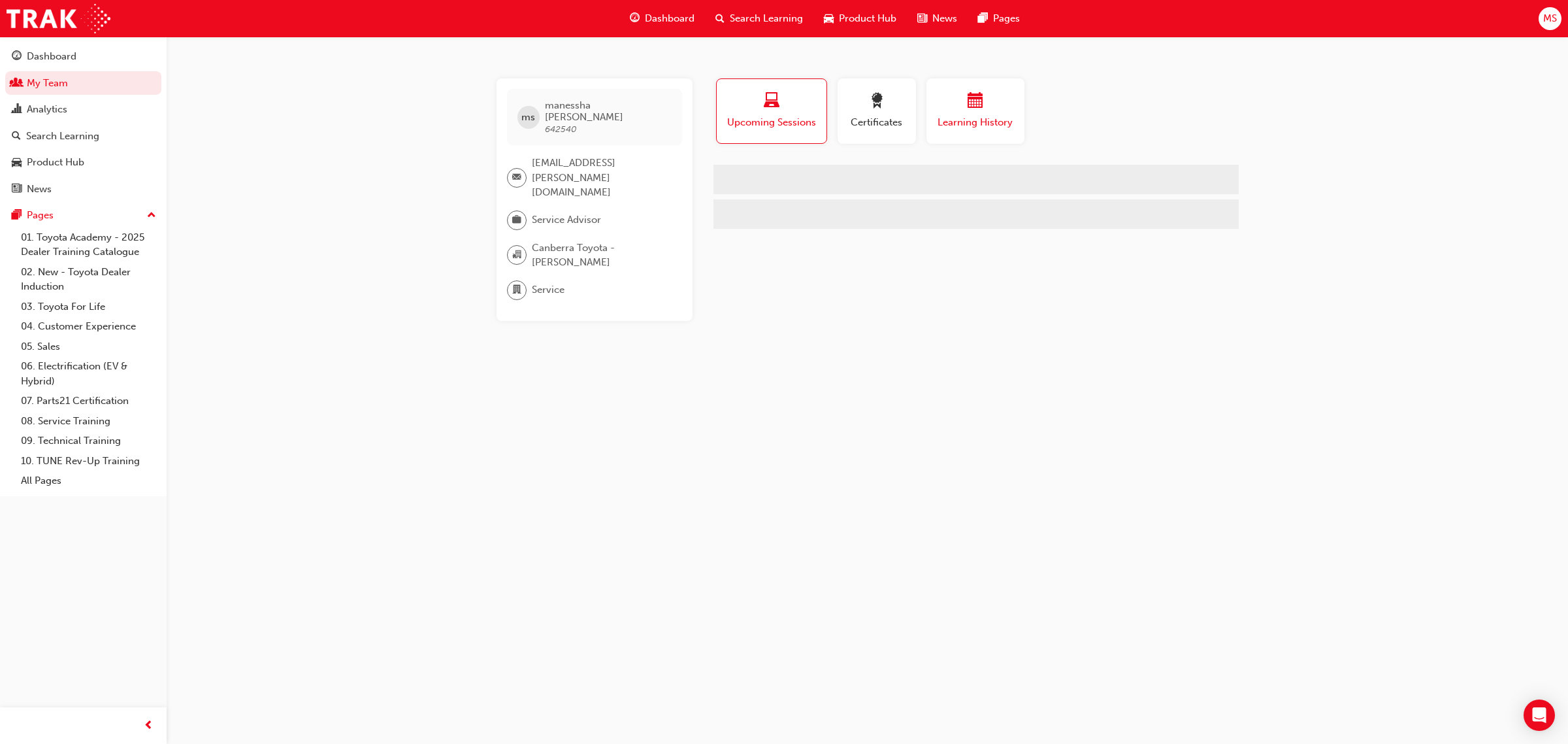
click at [973, 132] on button "Learning History" at bounding box center [975, 111] width 98 height 66
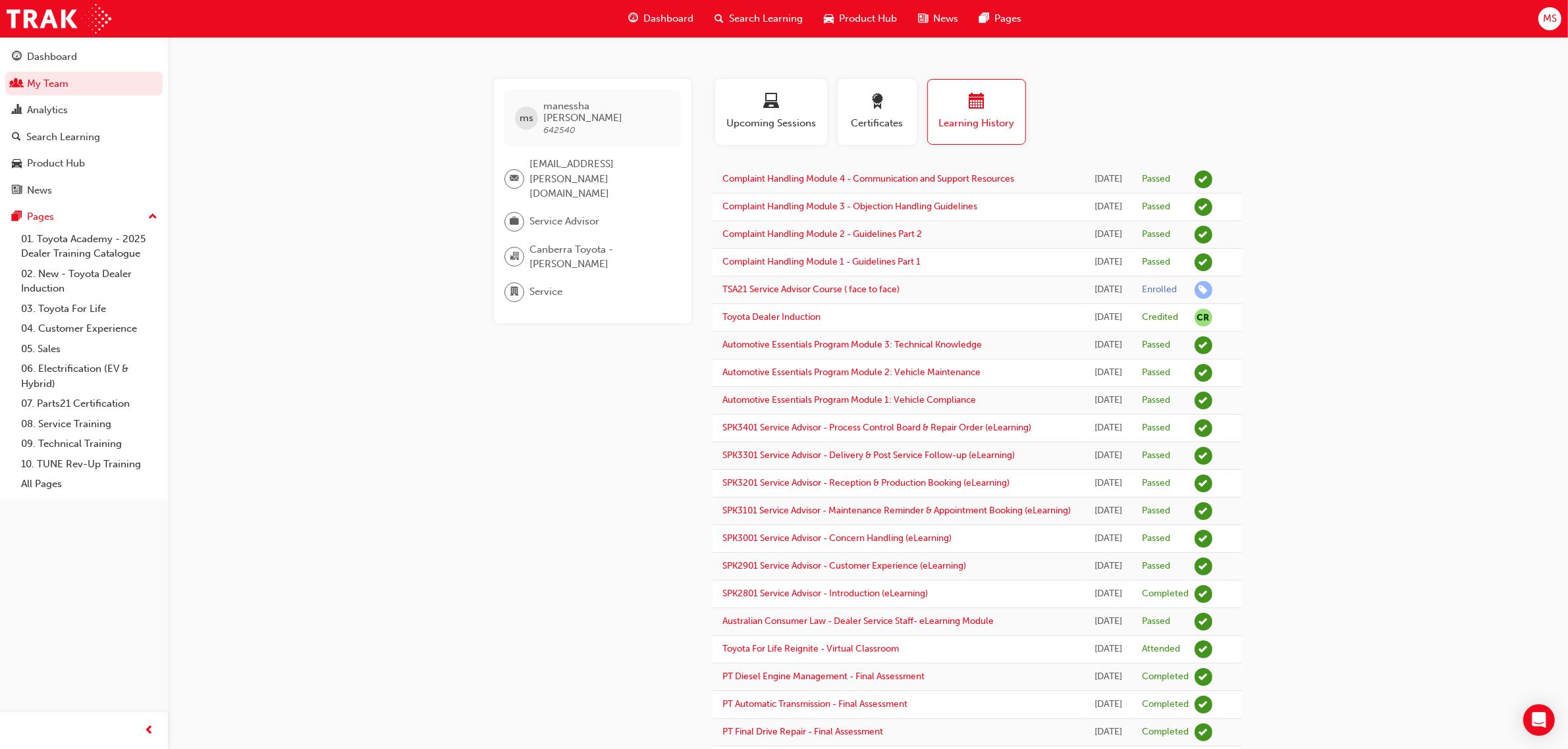
click at [71, 80] on link "My Team" at bounding box center [84, 83] width 157 height 24
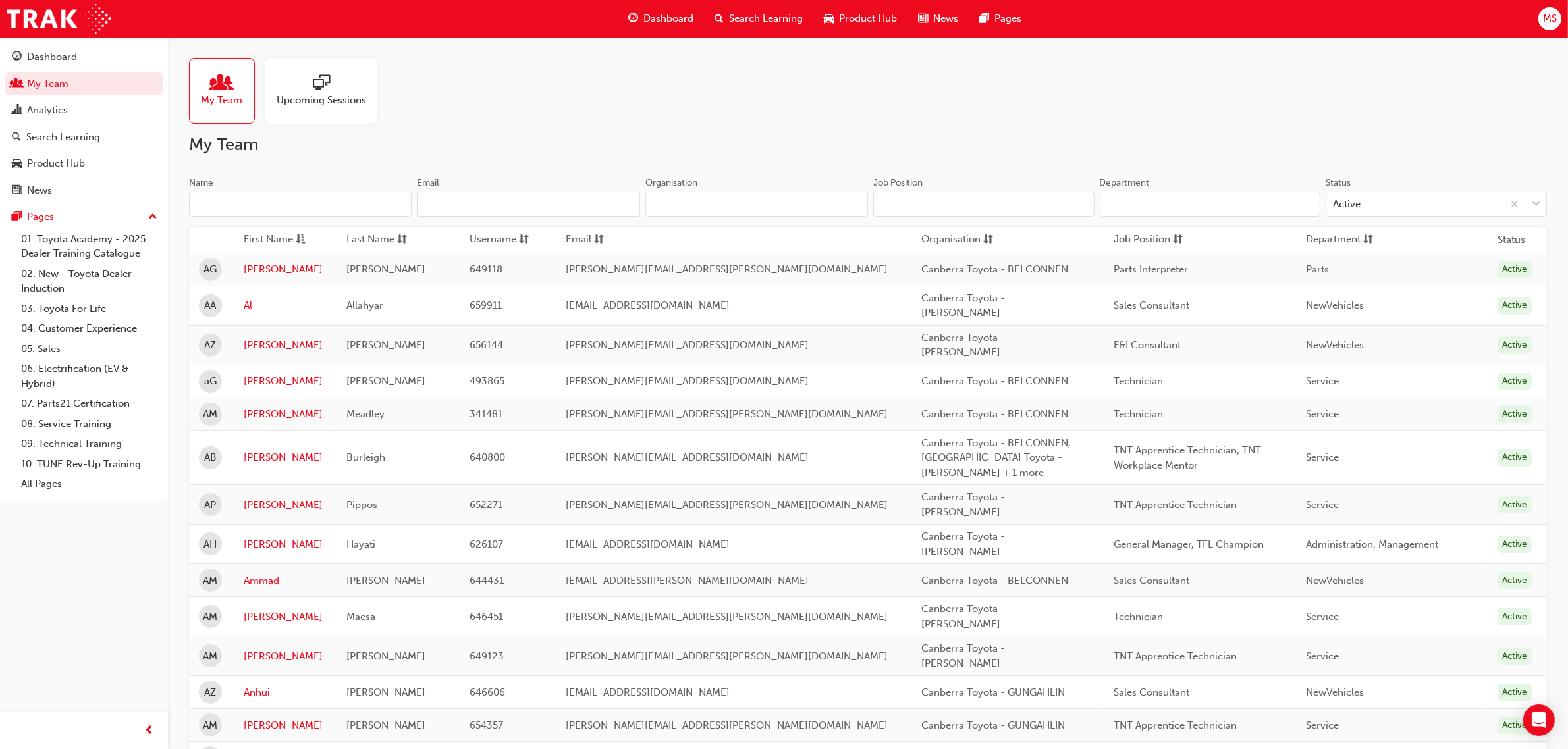
click at [303, 201] on input "Name" at bounding box center [300, 204] width 222 height 25
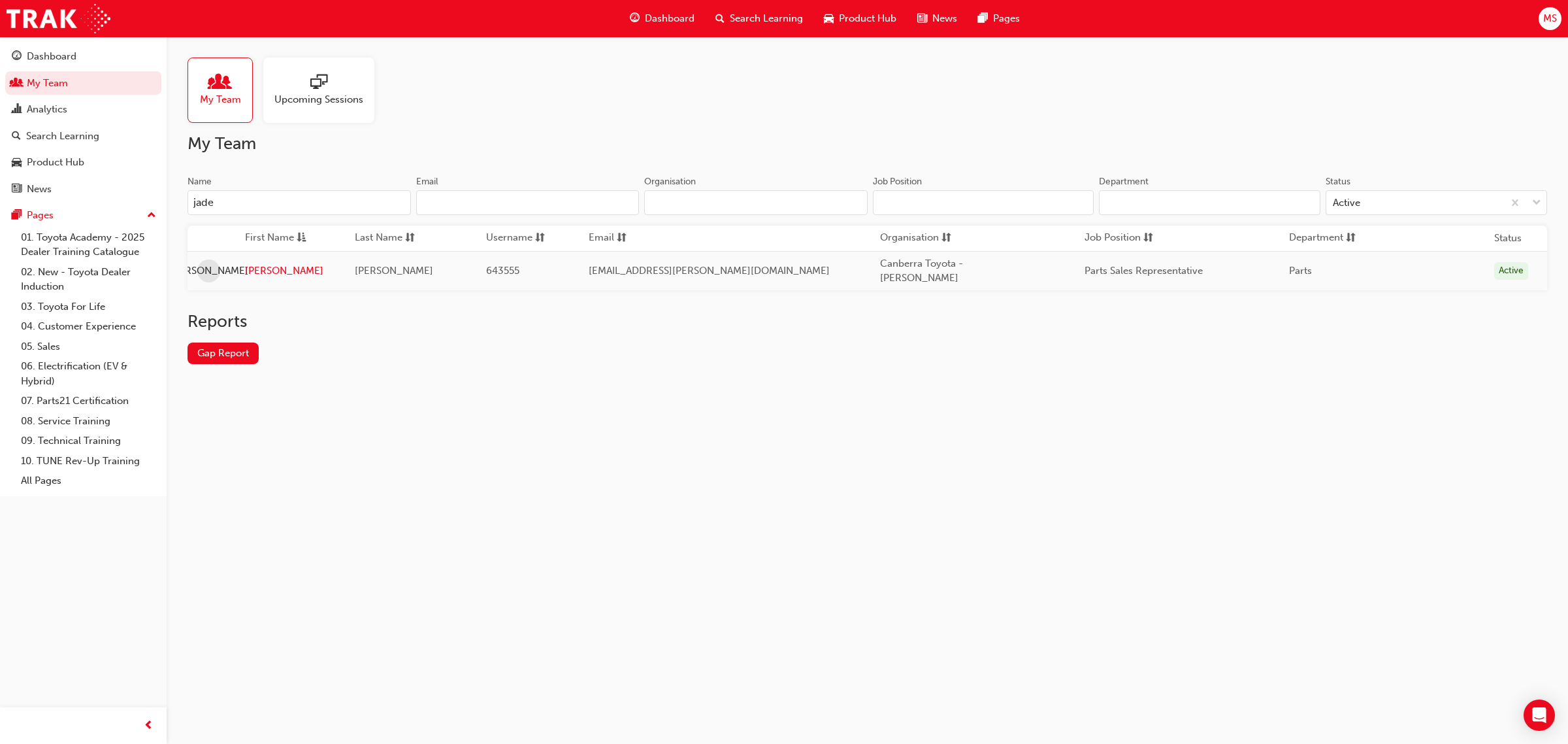
type input "jade"
drag, startPoint x: 249, startPoint y: 272, endPoint x: 257, endPoint y: 272, distance: 8.0
click at [250, 272] on link "[PERSON_NAME]" at bounding box center [290, 270] width 90 height 15
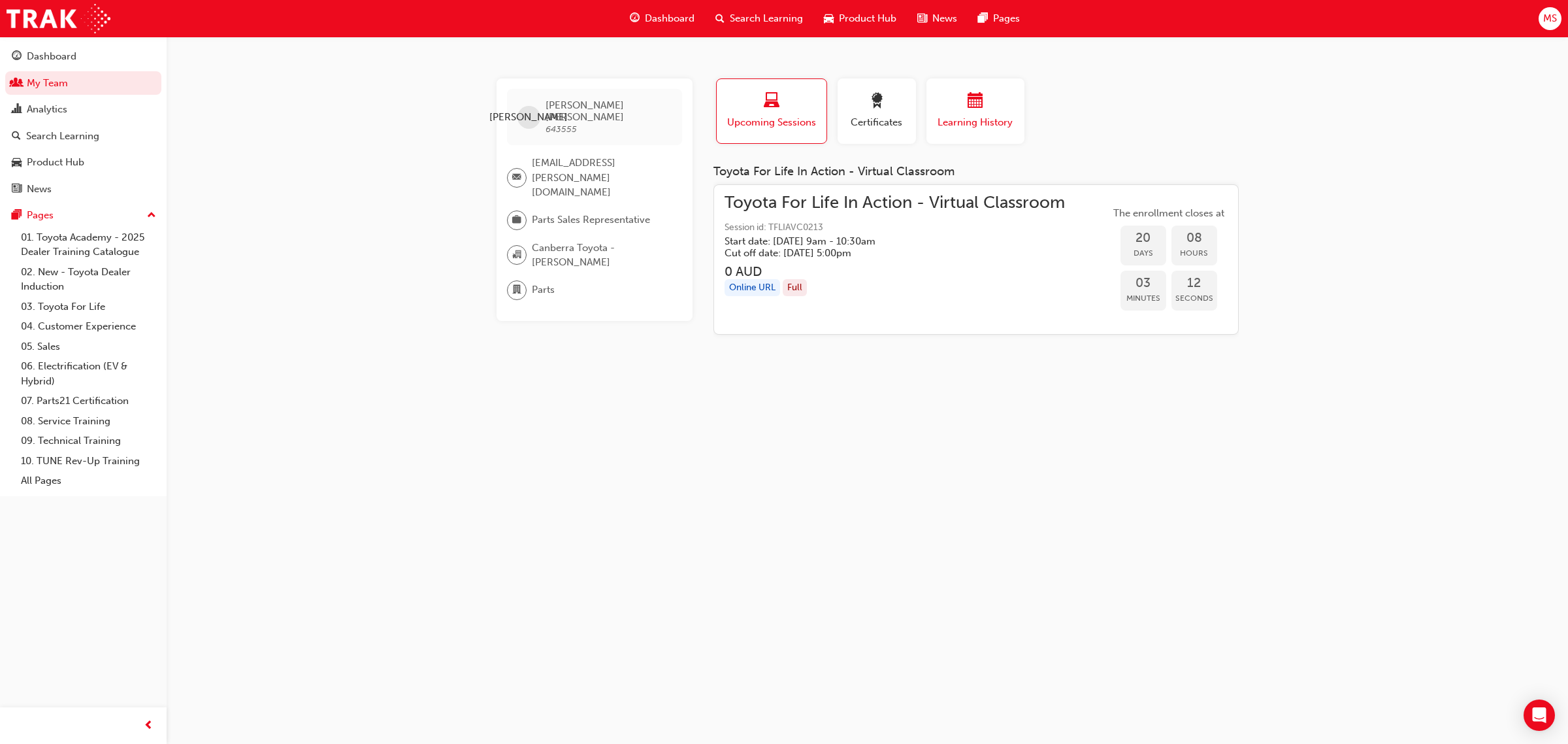
click at [995, 117] on span "Learning History" at bounding box center [976, 122] width 79 height 15
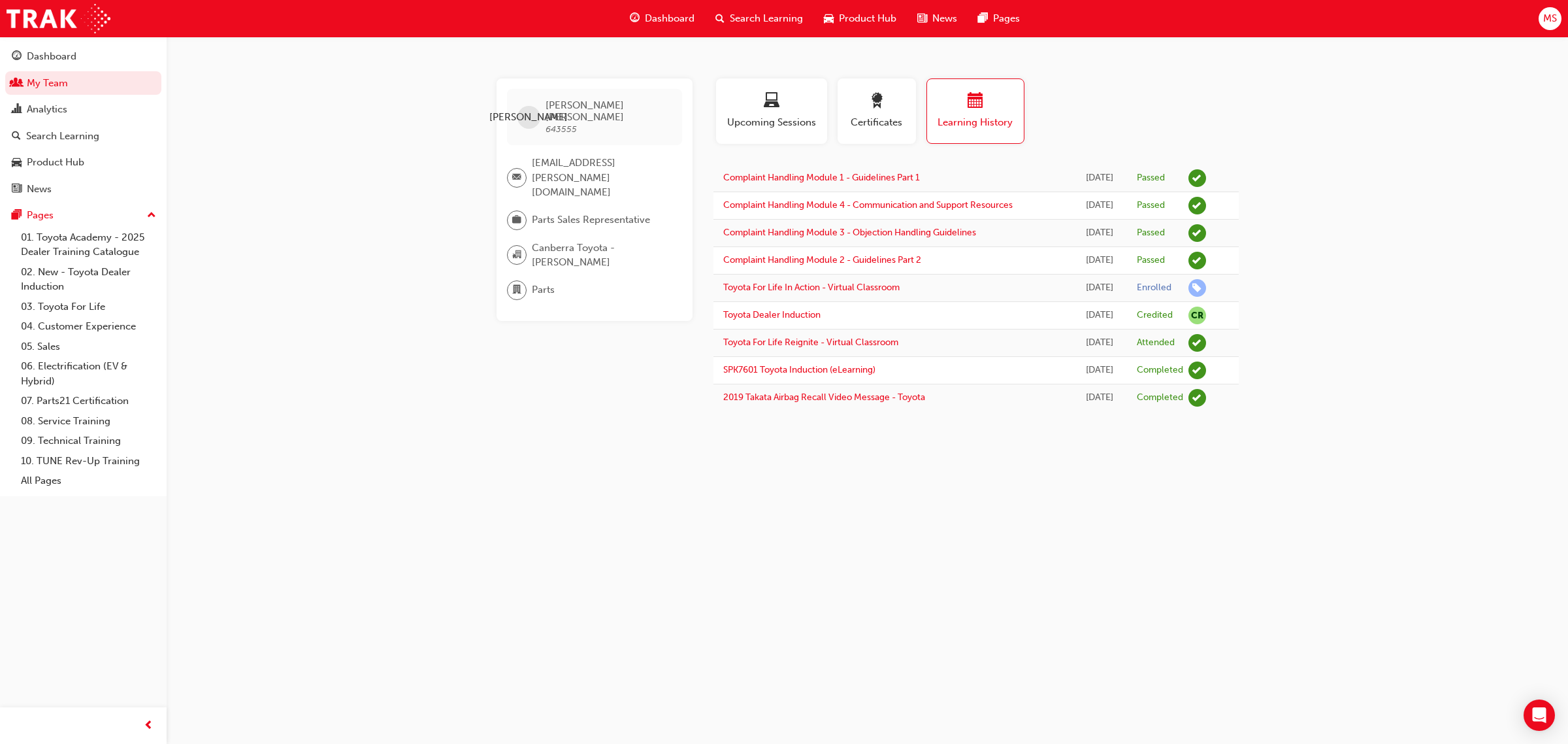
click at [592, 528] on div "[PERSON_NAME] [PERSON_NAME] 643555 [EMAIL_ADDRESS][PERSON_NAME][DOMAIN_NAME] Pa…" at bounding box center [784, 372] width 1568 height 744
drag, startPoint x: 887, startPoint y: 567, endPoint x: 808, endPoint y: 506, distance: 99.8
click at [887, 567] on div "[PERSON_NAME] [PERSON_NAME] 643555 [EMAIL_ADDRESS][PERSON_NAME][DOMAIN_NAME] Pa…" at bounding box center [784, 372] width 1568 height 744
click at [43, 58] on div "Dashboard" at bounding box center [52, 56] width 49 height 15
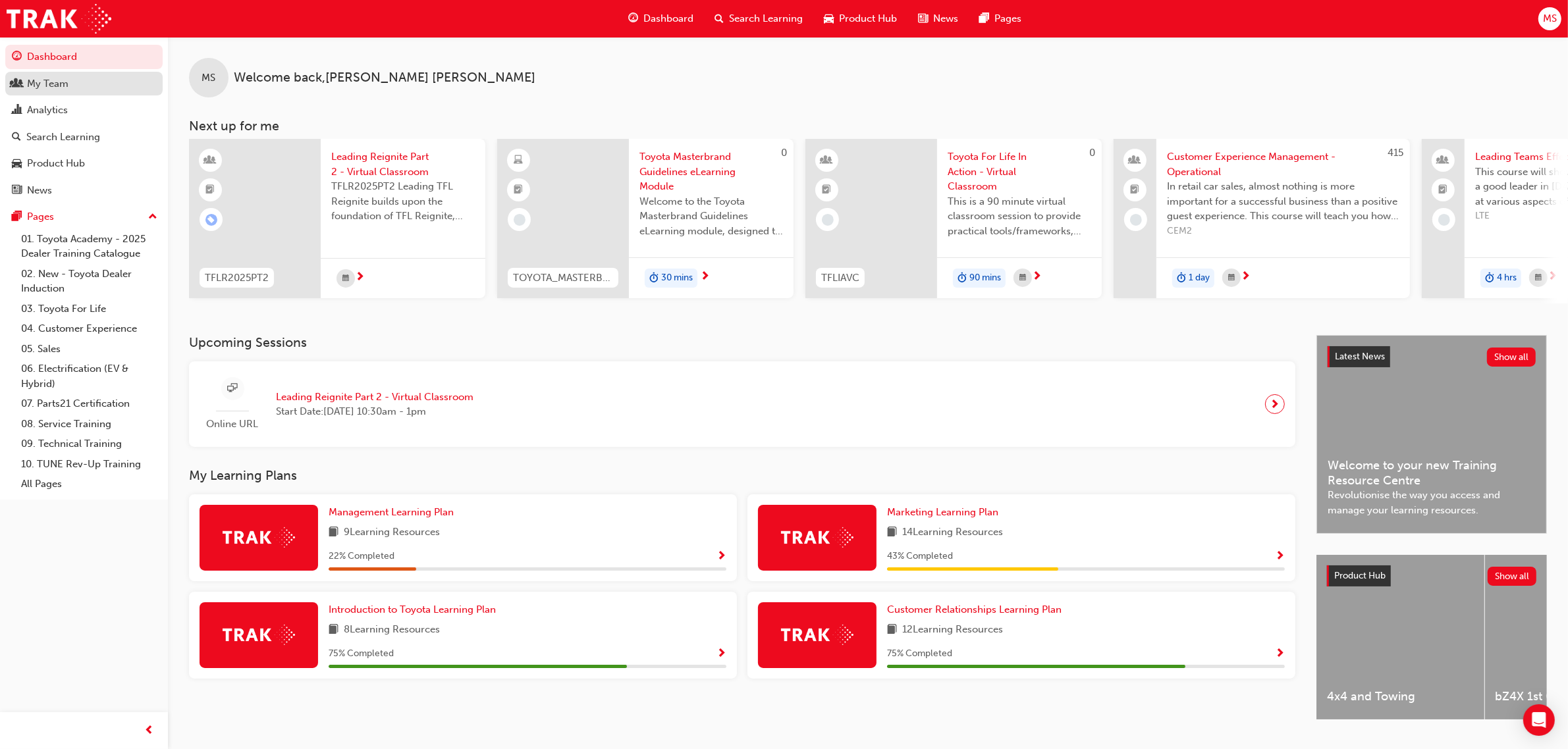
click at [71, 89] on div "My Team" at bounding box center [84, 83] width 145 height 16
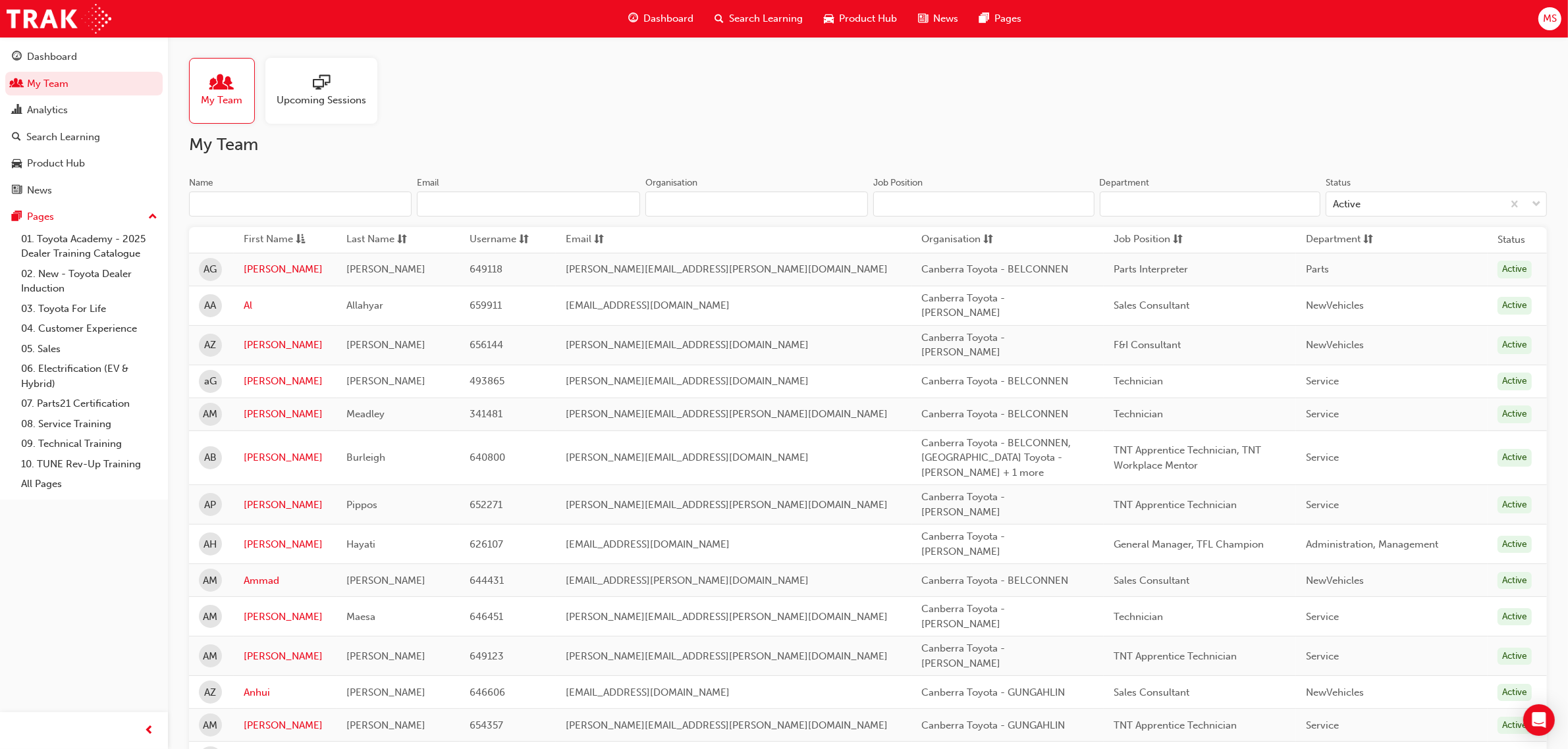
click at [278, 209] on input "Name" at bounding box center [300, 204] width 222 height 25
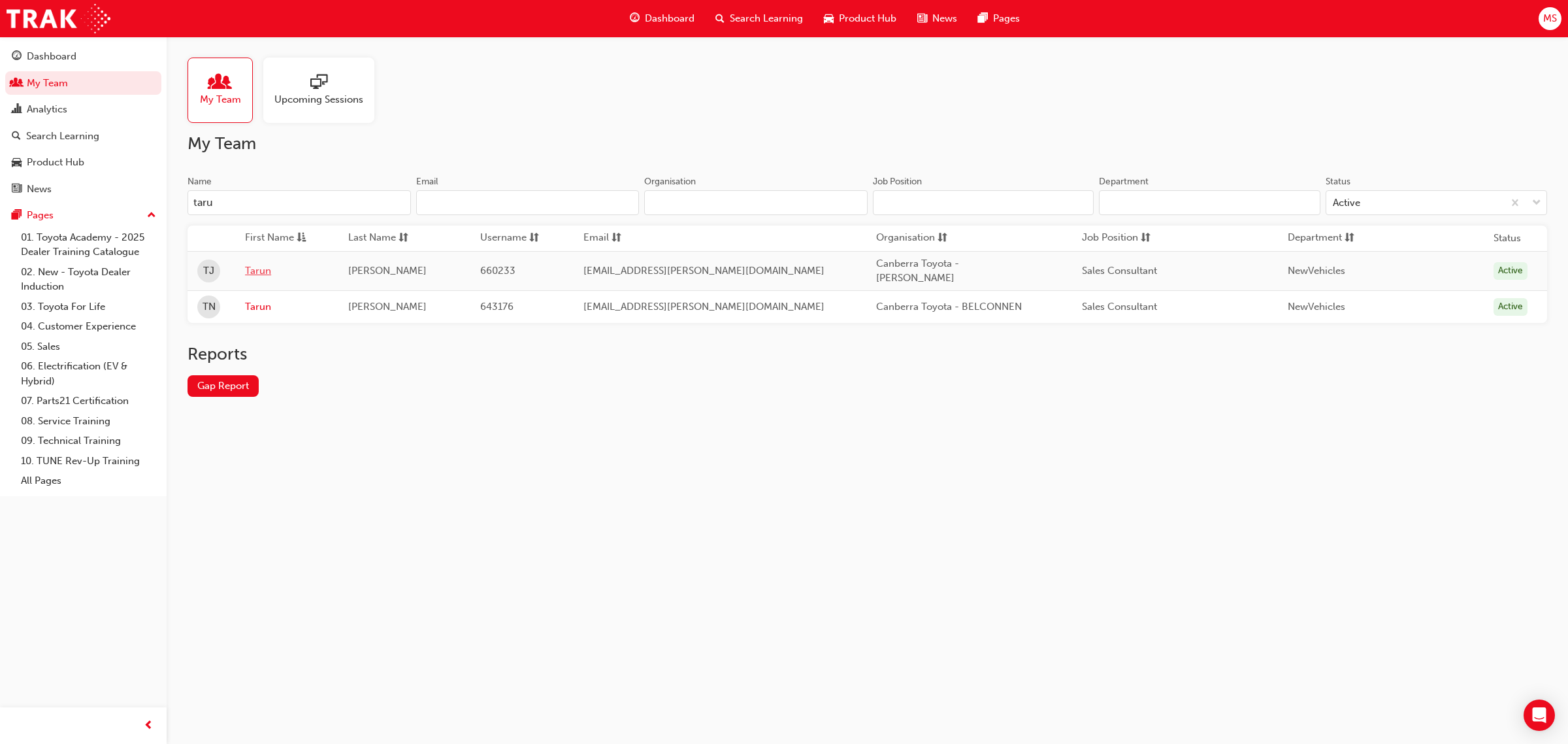
type input "taru"
click at [255, 263] on link "Tarun" at bounding box center [287, 270] width 83 height 15
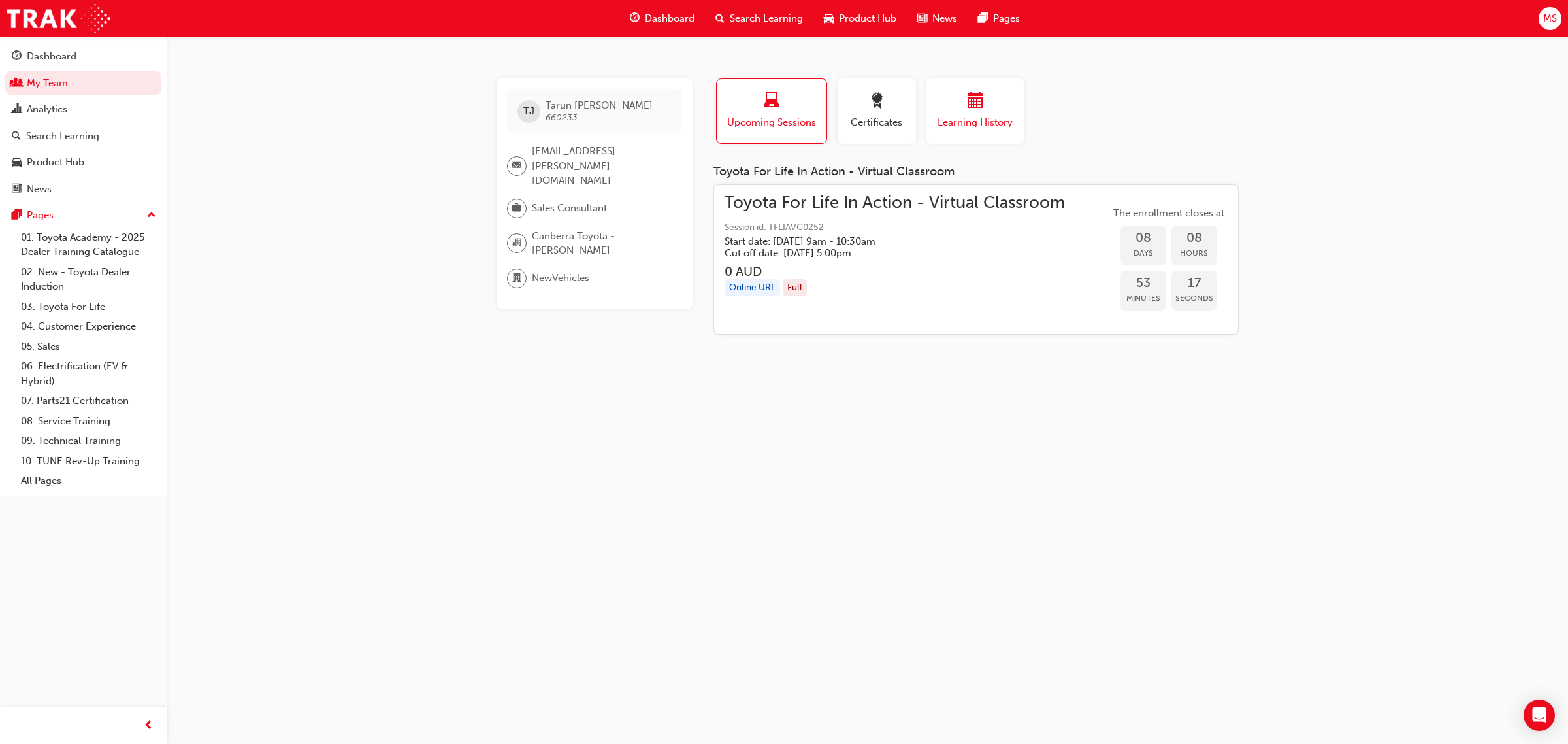
click at [936, 115] on span "Learning History" at bounding box center [976, 122] width 79 height 15
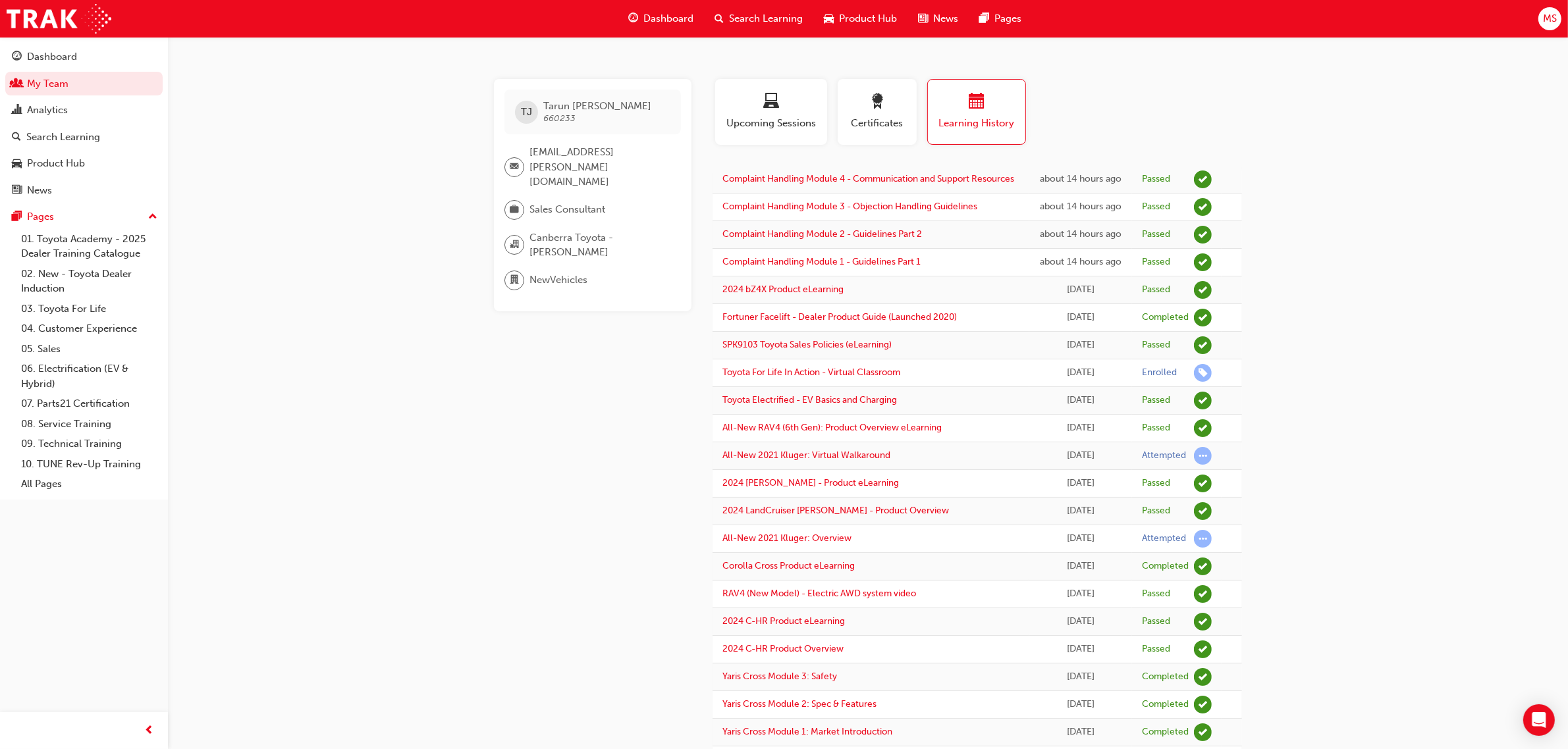
click at [1331, 384] on div "[PERSON_NAME] [PERSON_NAME][GEOGRAPHIC_DATA] [EMAIL_ADDRESS][PERSON_NAME][DOMAI…" at bounding box center [784, 762] width 1568 height 1525
click at [800, 110] on div "button" at bounding box center [771, 103] width 93 height 20
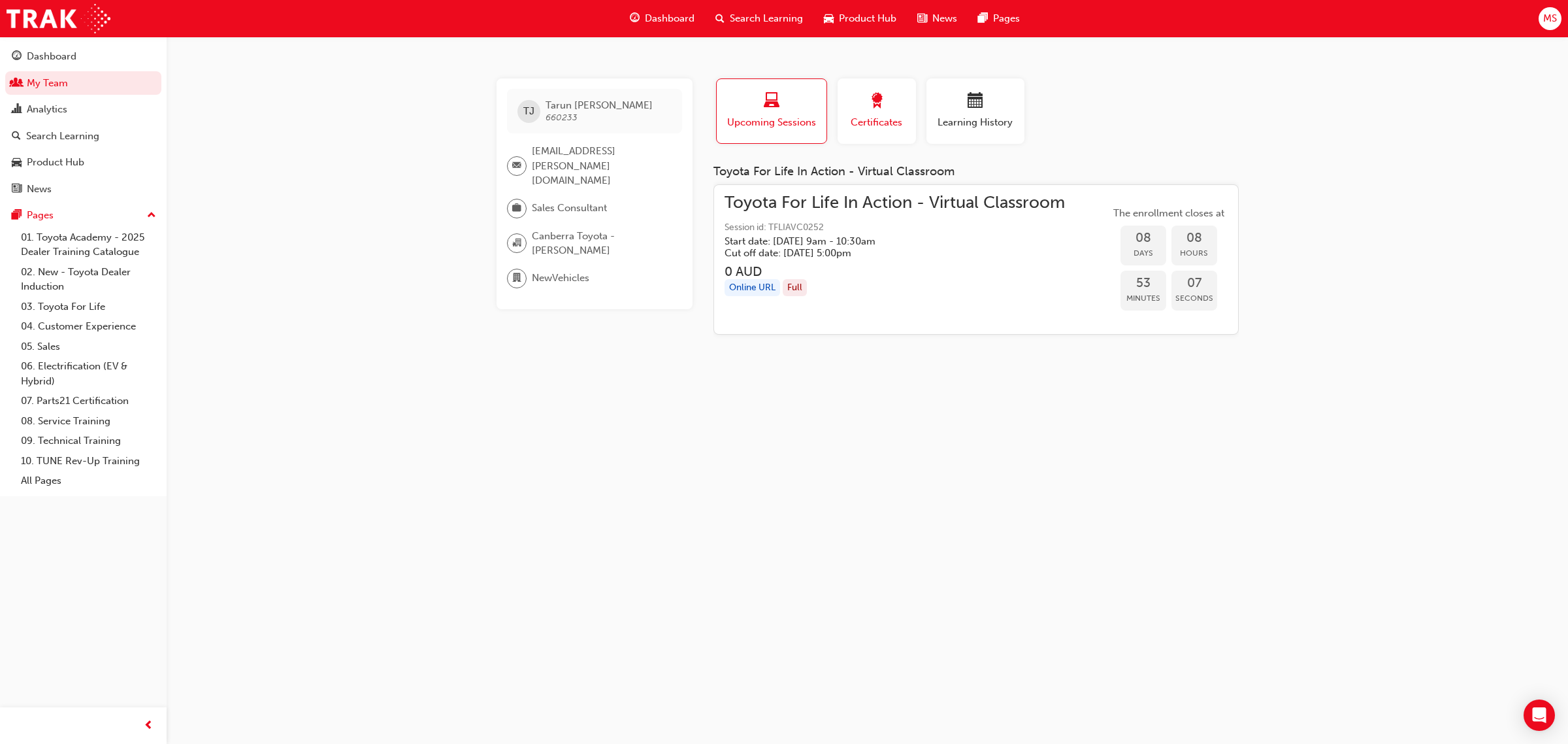
click at [874, 119] on span "Certificates" at bounding box center [877, 122] width 59 height 15
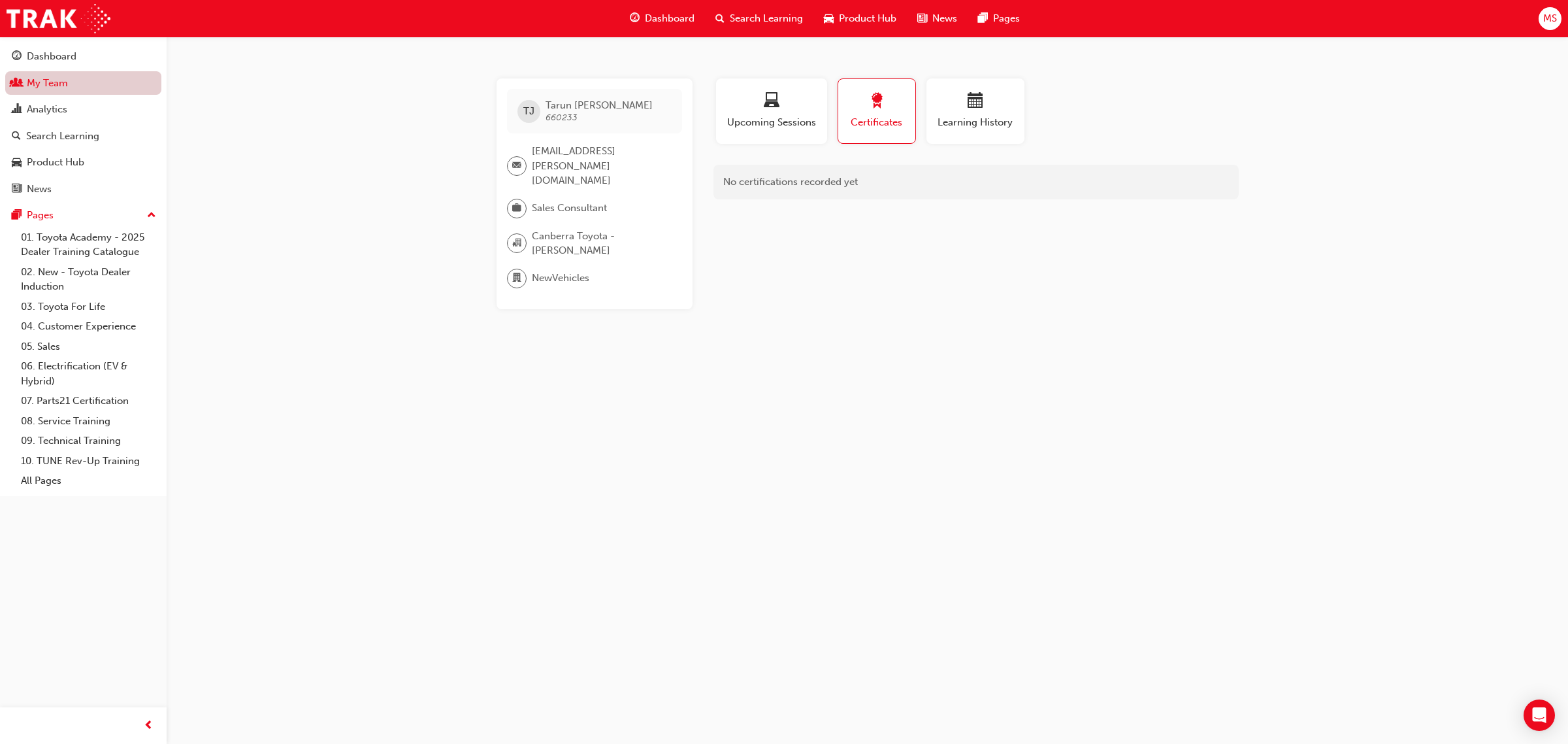
click at [76, 86] on link "My Team" at bounding box center [83, 83] width 156 height 24
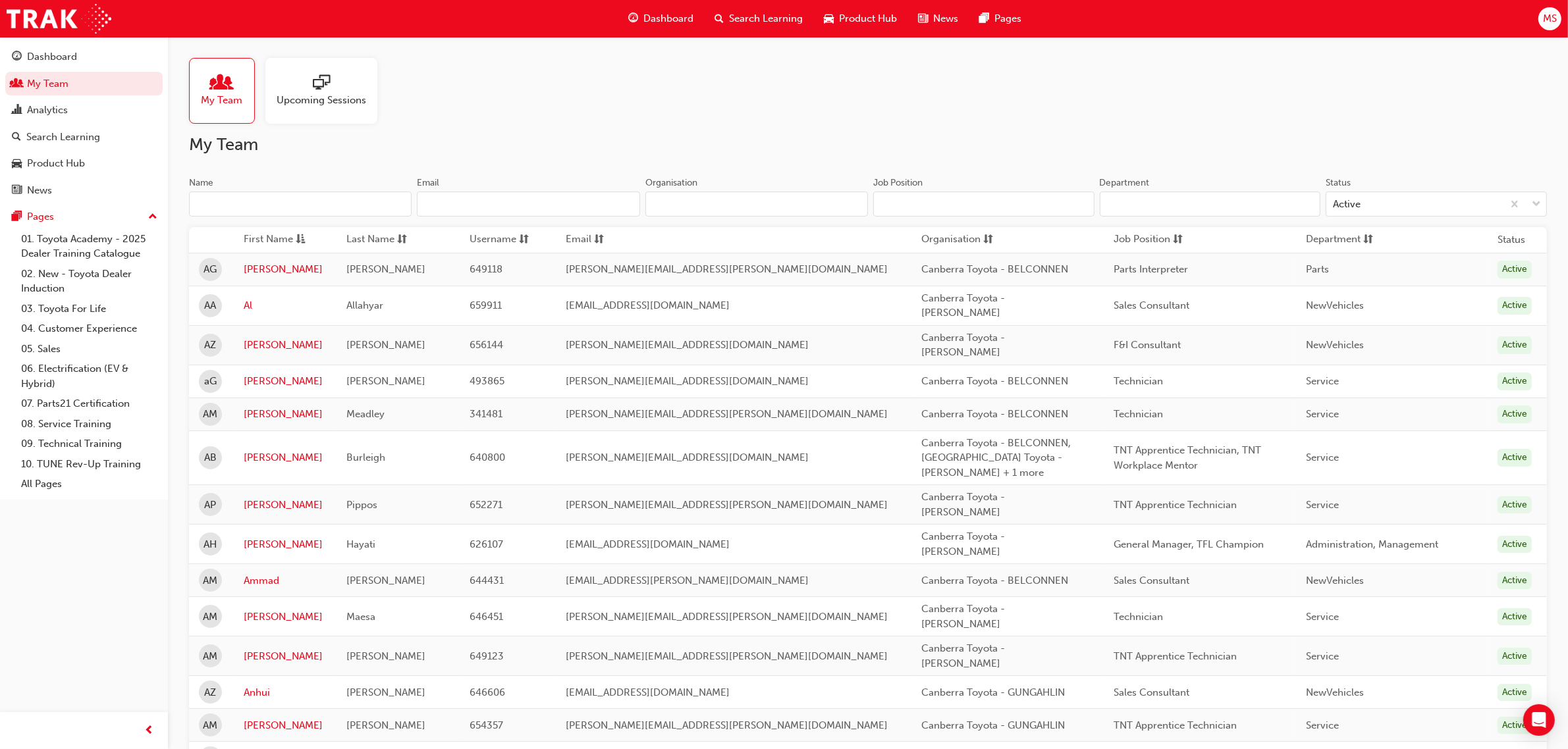
click at [291, 216] on input "Name" at bounding box center [300, 204] width 222 height 25
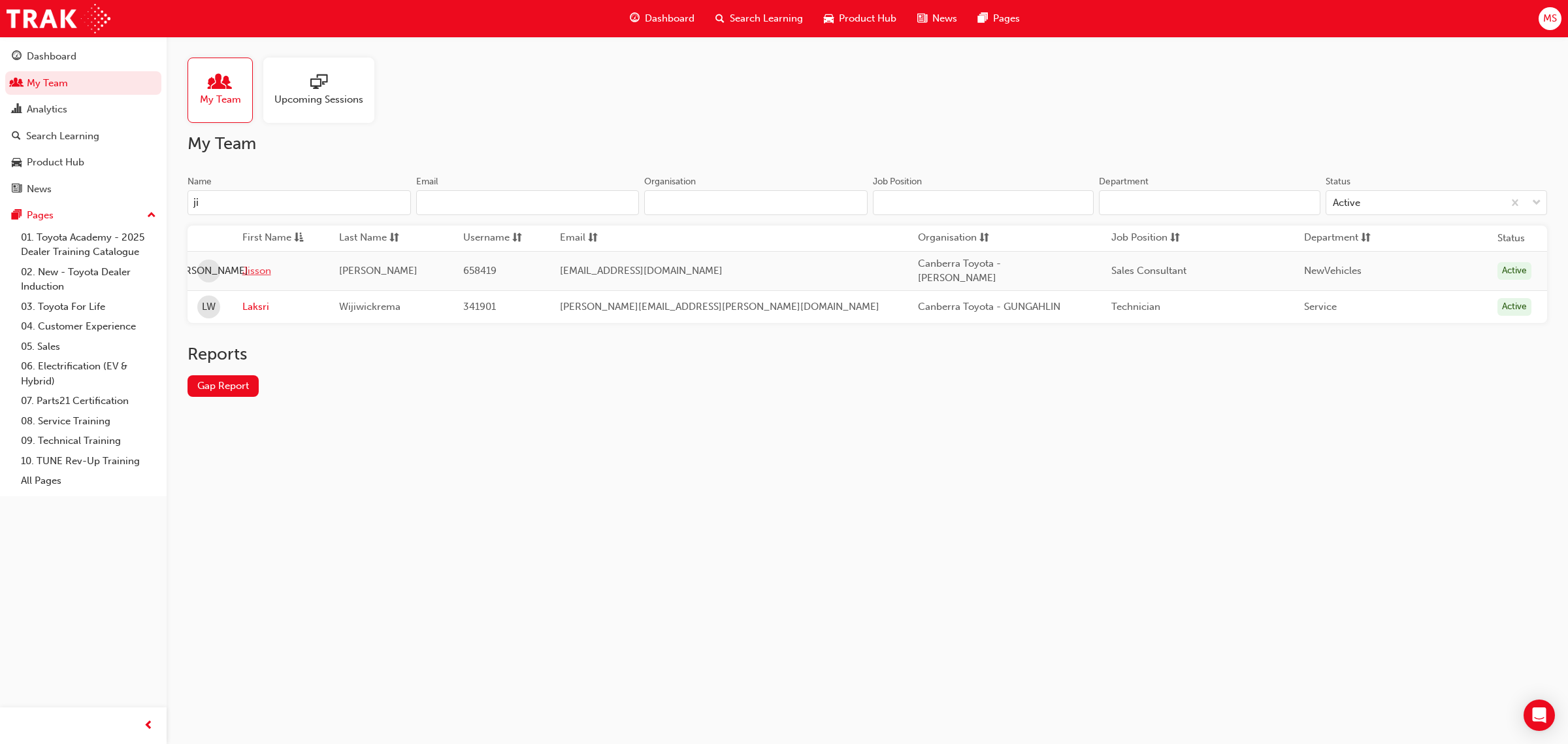
type input "ji"
click at [257, 263] on link "Jisson" at bounding box center [281, 270] width 77 height 15
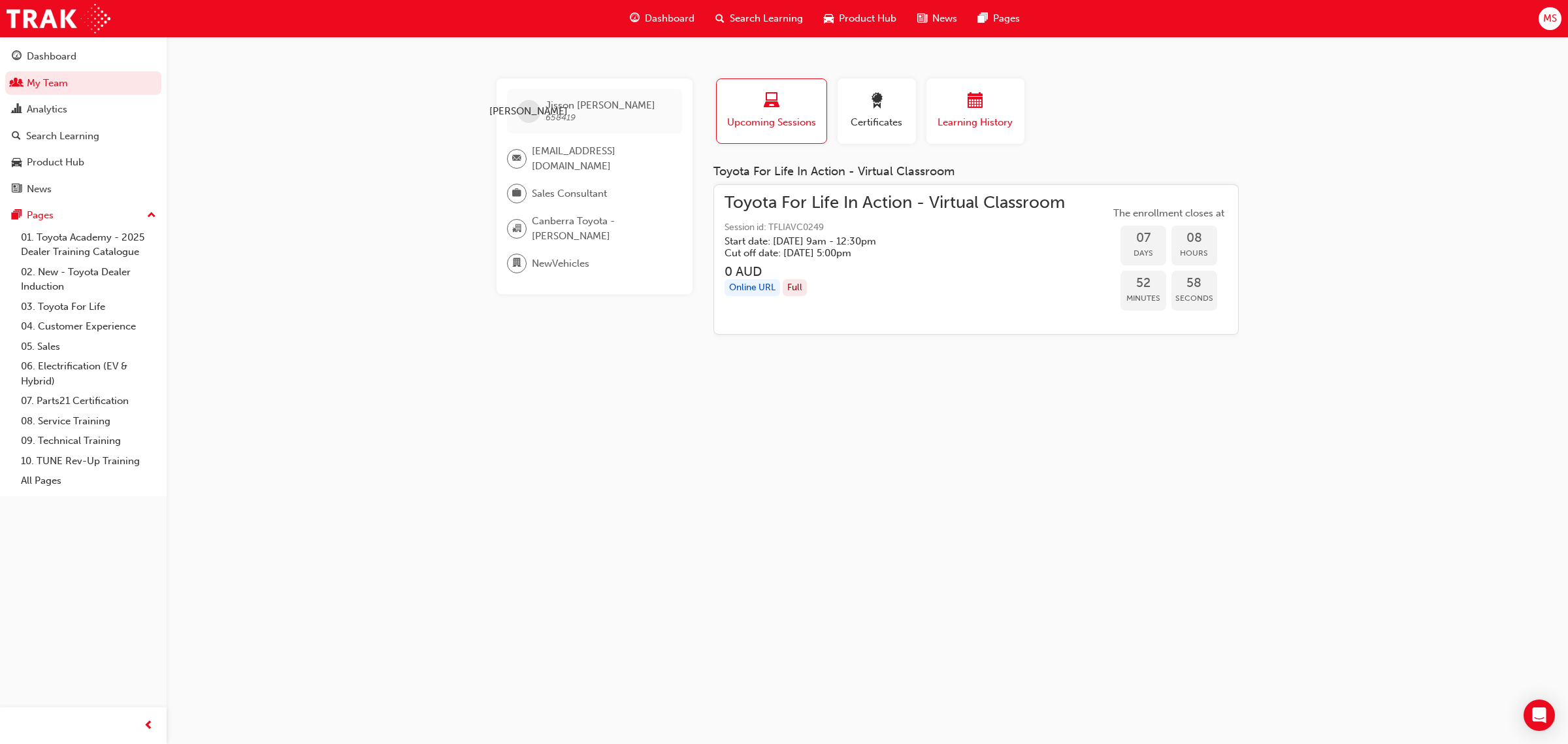
click at [959, 118] on span "Learning History" at bounding box center [976, 122] width 79 height 15
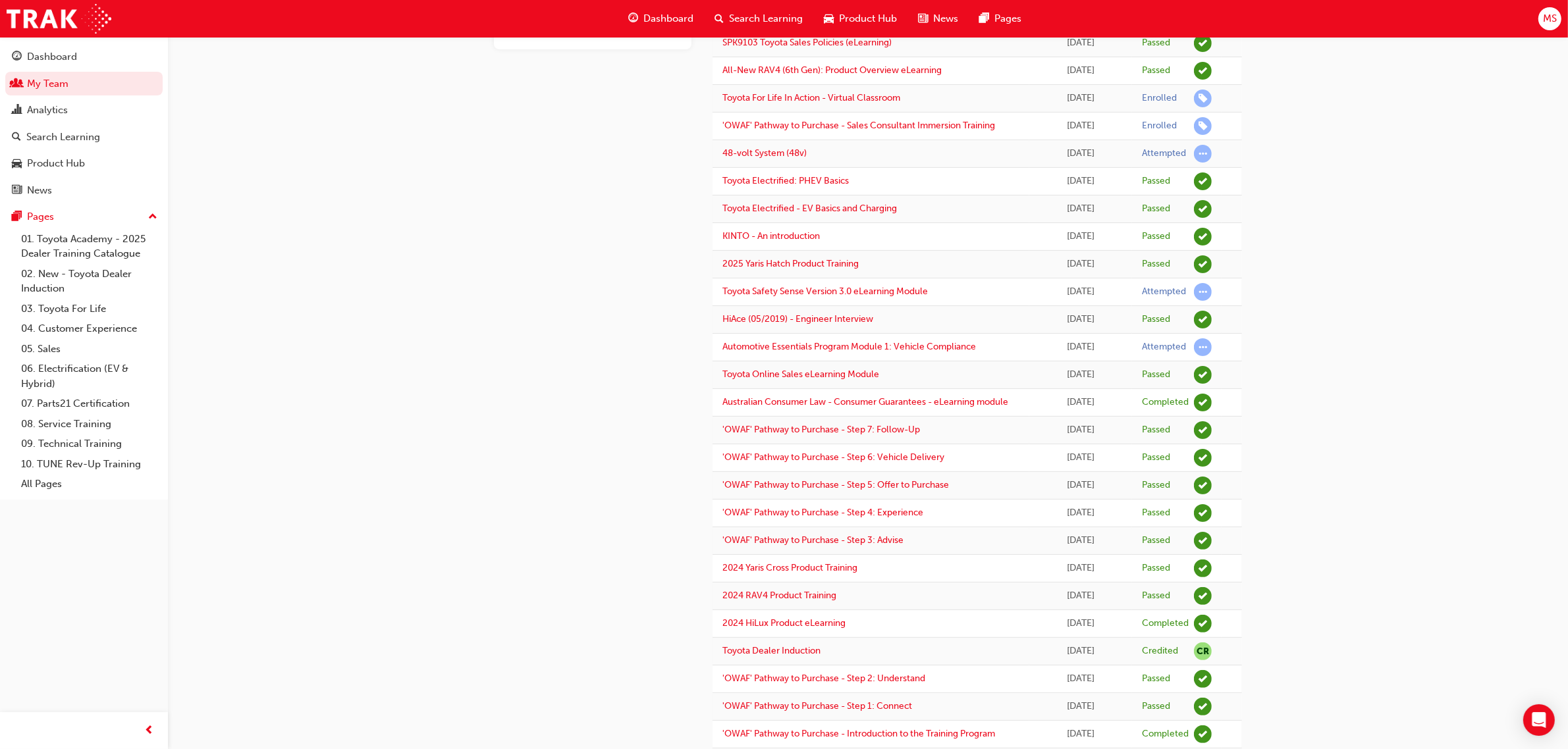
scroll to position [411, 0]
